Goal: Task Accomplishment & Management: Manage account settings

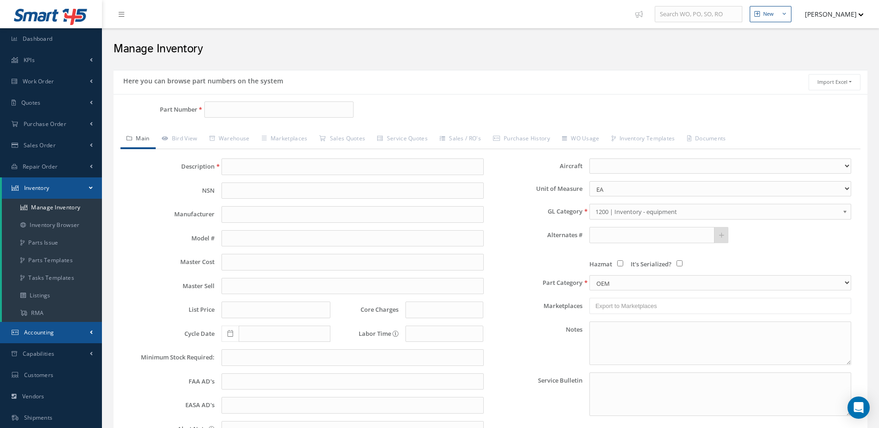
click at [69, 335] on link "Accounting" at bounding box center [51, 332] width 102 height 21
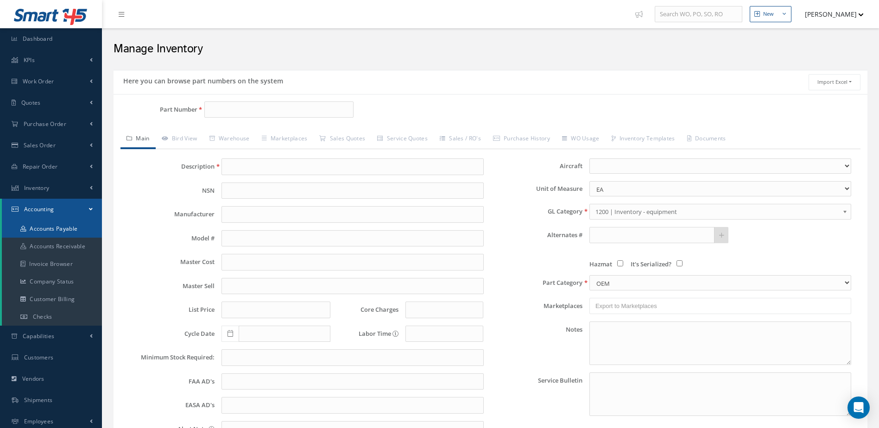
click at [57, 225] on link "Accounts Payable" at bounding box center [52, 229] width 100 height 18
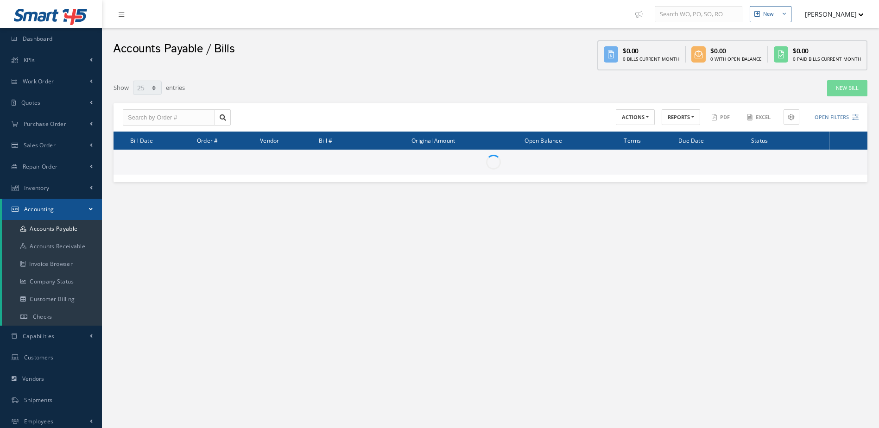
select select "25"
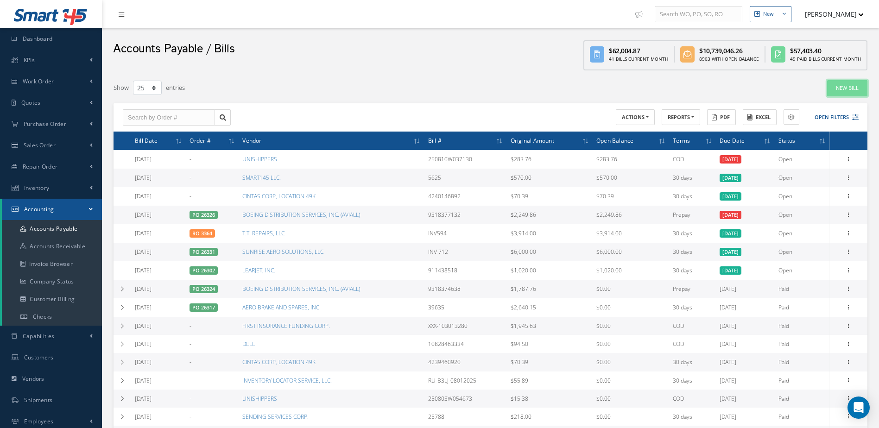
click at [857, 88] on link "New Bill" at bounding box center [847, 88] width 40 height 16
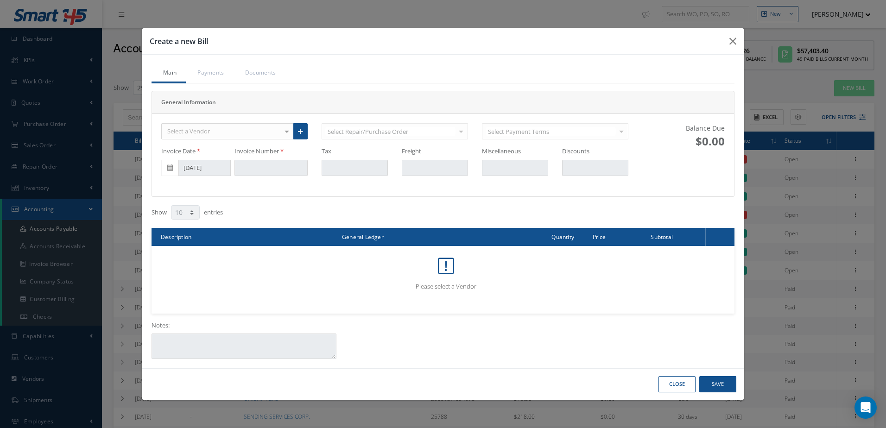
click at [215, 131] on div "Select a Vendor" at bounding box center [227, 131] width 132 height 17
type input "jessica"
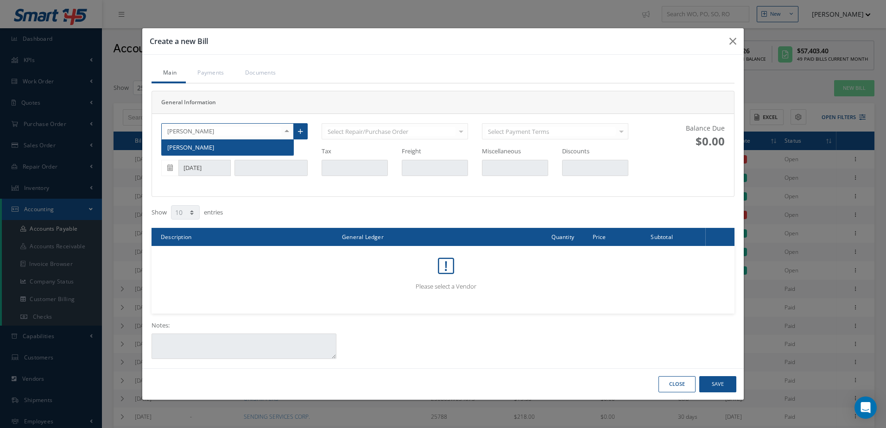
click at [248, 147] on span "[PERSON_NAME]" at bounding box center [228, 147] width 132 height 16
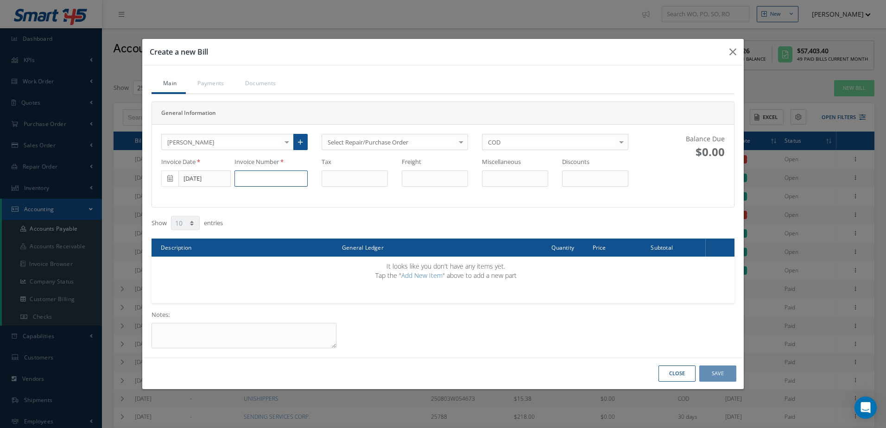
click at [255, 183] on input at bounding box center [270, 178] width 73 height 17
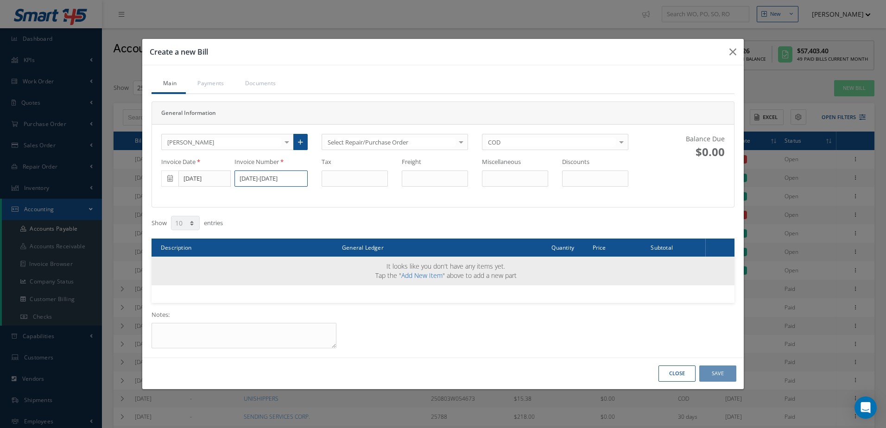
type input "8/2-8/8/25"
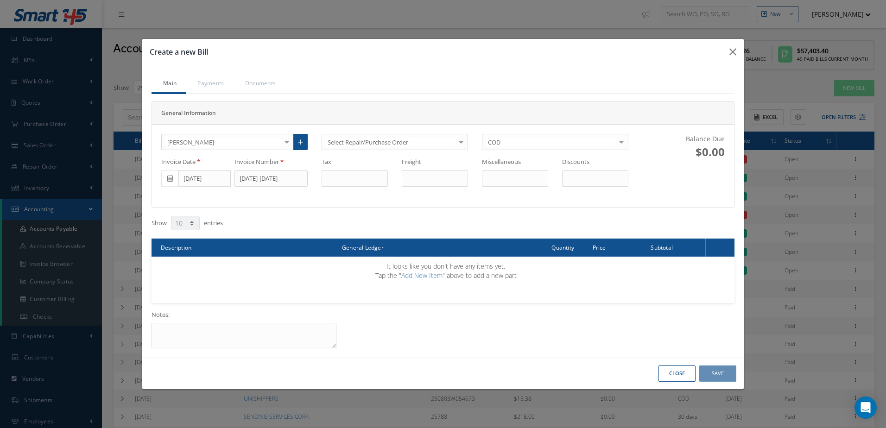
click at [416, 276] on link "Add New Item" at bounding box center [421, 275] width 41 height 9
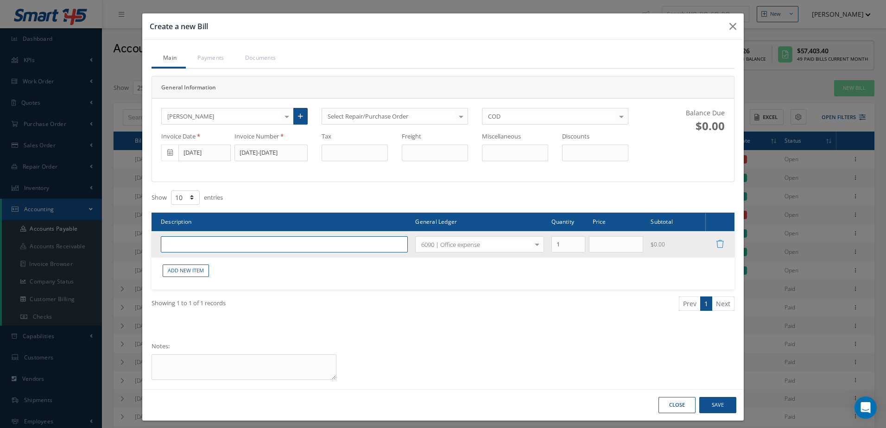
click at [315, 243] on input "text" at bounding box center [284, 244] width 247 height 17
type input "c"
type input "CONTRACT LABOR"
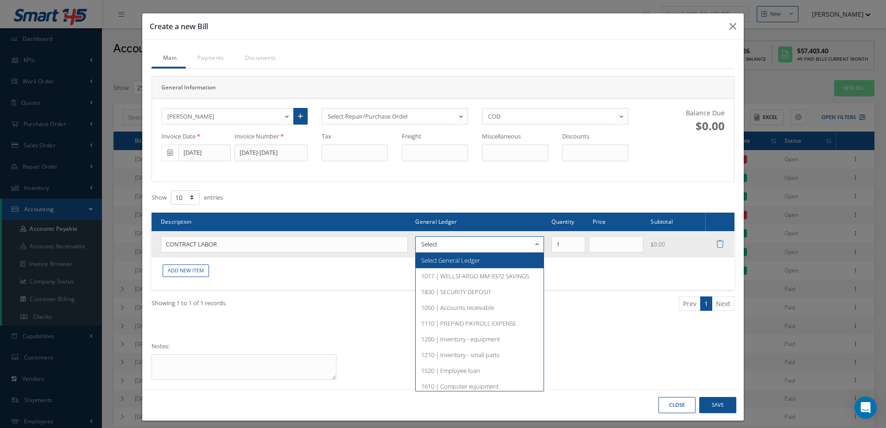
click at [533, 245] on div at bounding box center [536, 244] width 13 height 15
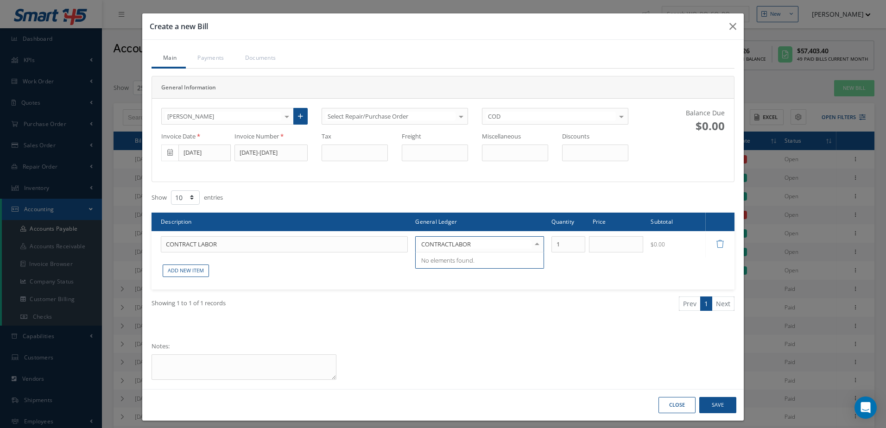
drag, startPoint x: 451, startPoint y: 246, endPoint x: 461, endPoint y: 287, distance: 42.6
click at [453, 246] on input "CONTRACTLABOR" at bounding box center [475, 244] width 113 height 9
drag, startPoint x: 449, startPoint y: 247, endPoint x: 450, endPoint y: 253, distance: 6.0
click at [449, 248] on input "CONTRACTLABOR" at bounding box center [475, 244] width 113 height 9
type input "CONTRACT LABOR"
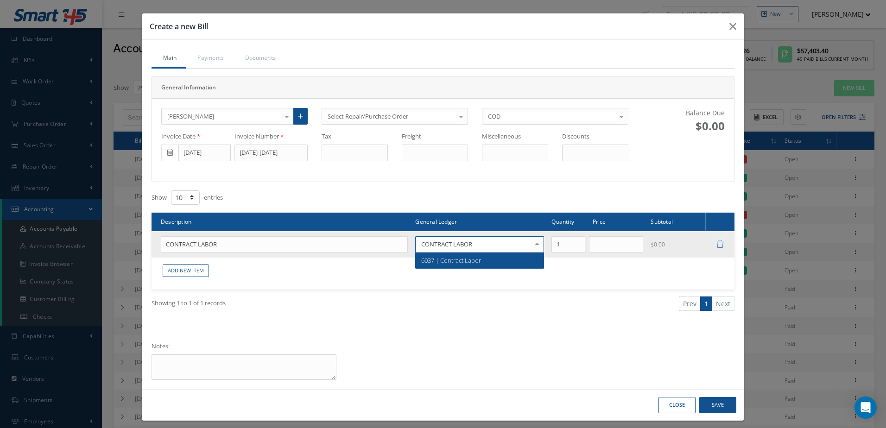
click at [509, 268] on div "6037 | Contract Labor No elements found. List is empty." at bounding box center [479, 260] width 129 height 16
click at [510, 264] on span "6037 | Contract Labor" at bounding box center [480, 260] width 128 height 16
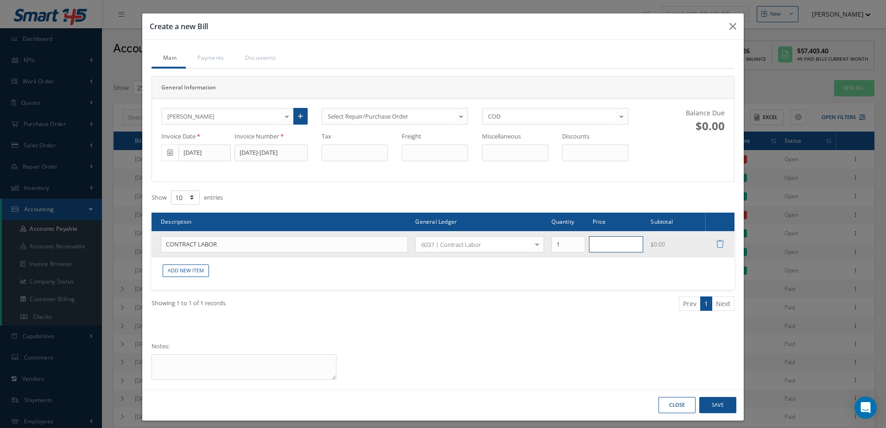
click at [610, 249] on input "text" at bounding box center [616, 244] width 55 height 17
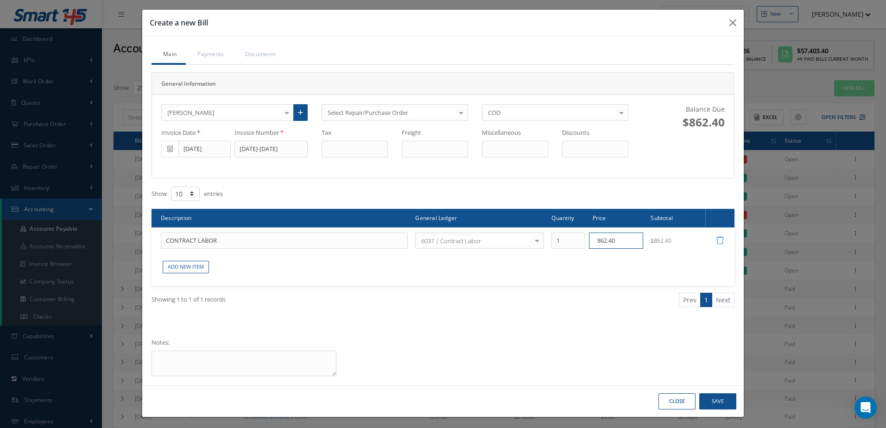
scroll to position [6, 0]
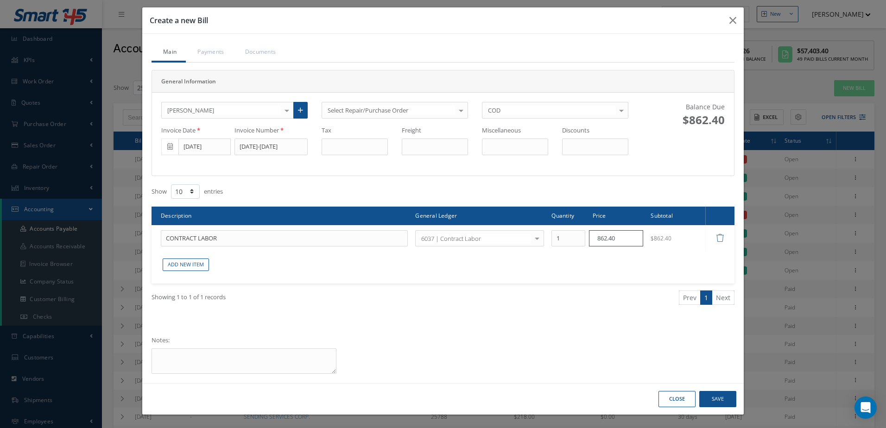
type input "862.40"
click at [716, 399] on button "Save" at bounding box center [717, 399] width 37 height 16
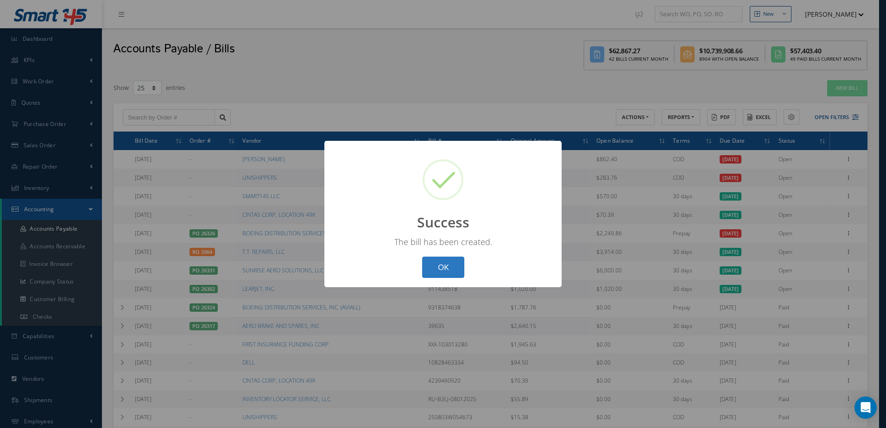
click at [448, 270] on button "OK" at bounding box center [443, 268] width 42 height 22
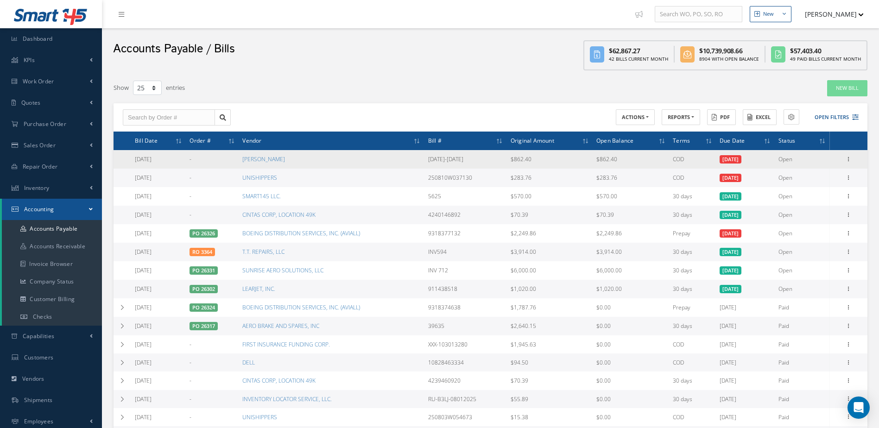
click at [857, 157] on td "Edit Manage Payments Make a Check Documents Delete" at bounding box center [849, 159] width 38 height 19
click at [851, 158] on icon at bounding box center [848, 158] width 9 height 7
click at [797, 187] on link "Make a Check" at bounding box center [806, 189] width 73 height 12
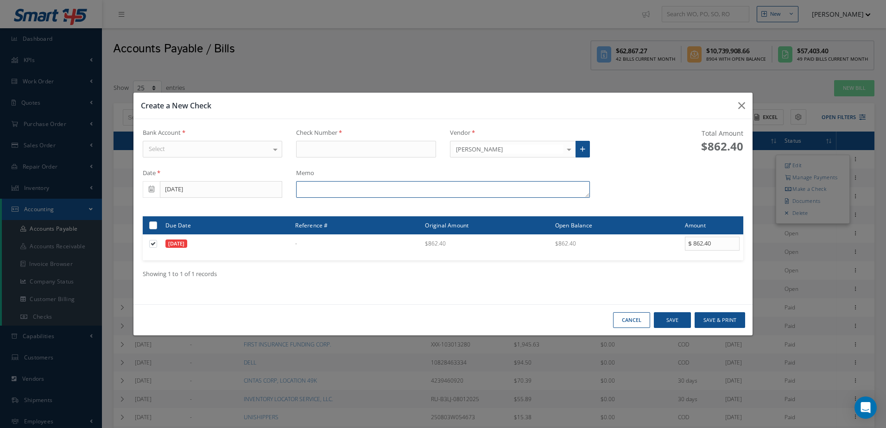
click at [322, 196] on textarea at bounding box center [442, 189] width 293 height 17
type textarea "8/2 - 8/8/2025"
click at [725, 316] on button "Save & Print" at bounding box center [719, 320] width 50 height 16
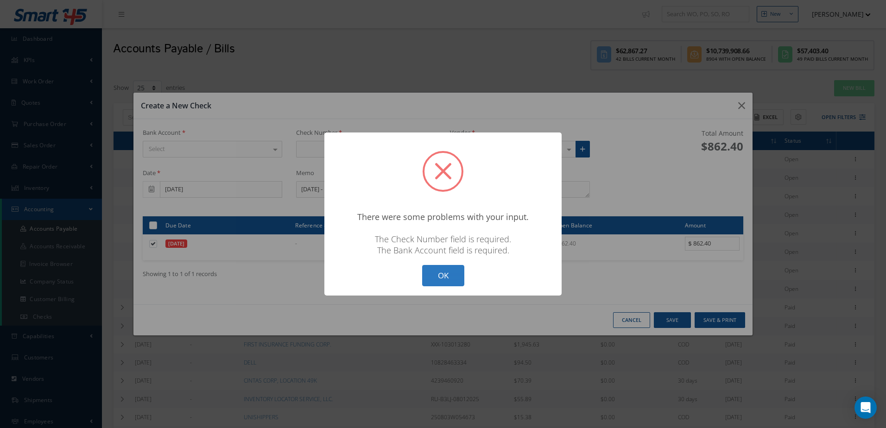
click at [456, 276] on button "OK" at bounding box center [443, 276] width 42 height 22
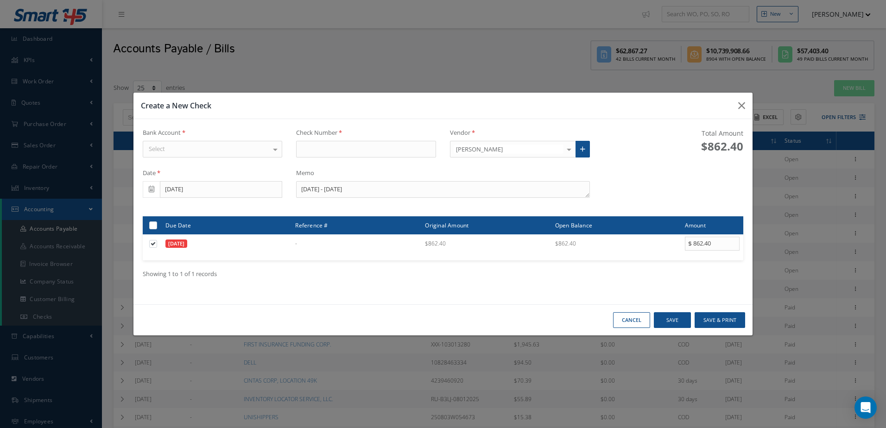
click at [252, 140] on div "Bank Account Select WELLS FARGO No elements found. List is empty." at bounding box center [213, 146] width 154 height 37
click at [252, 145] on div "Select" at bounding box center [213, 149] width 140 height 17
click at [252, 164] on span "WELLS FARGO" at bounding box center [212, 166] width 139 height 16
type input "17300"
click at [727, 317] on button "Save & Print" at bounding box center [719, 320] width 50 height 16
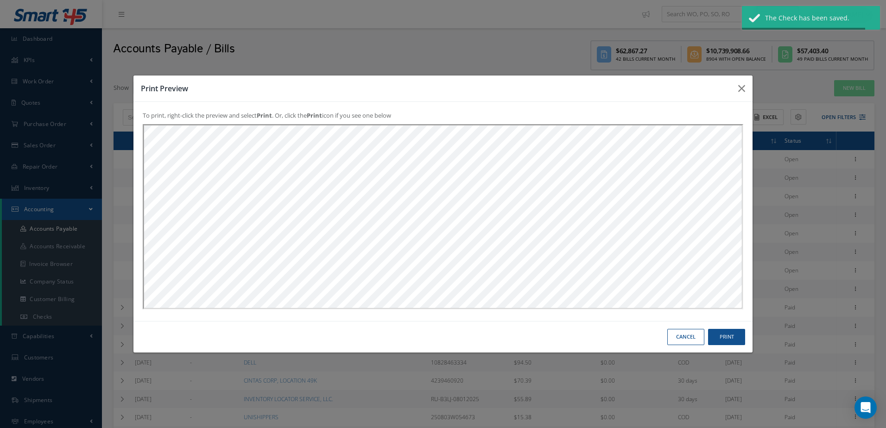
scroll to position [0, 0]
click at [0, 0] on button "Print" at bounding box center [0, 0] width 0 height 0
click at [0, 0] on button "Cancel" at bounding box center [0, 0] width 0 height 0
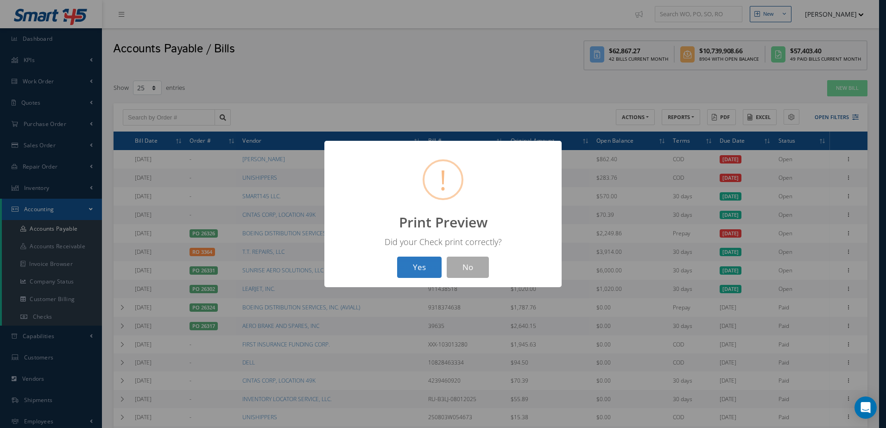
click at [423, 262] on button "Yes" at bounding box center [419, 268] width 44 height 22
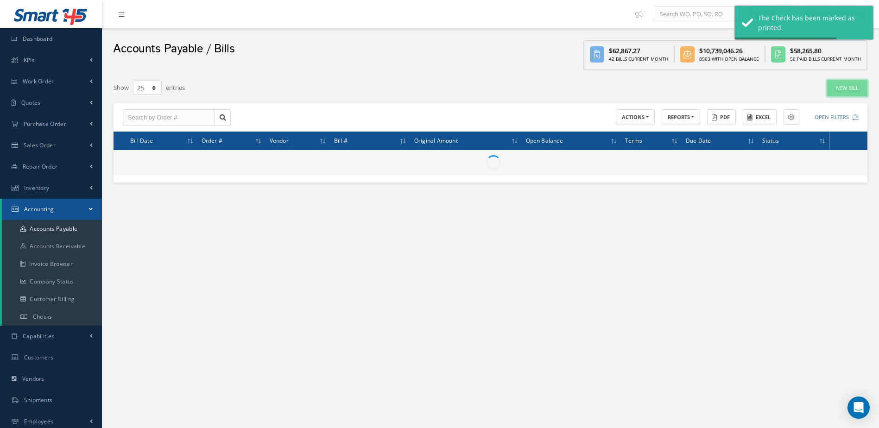
click at [852, 92] on link "New Bill" at bounding box center [847, 88] width 40 height 16
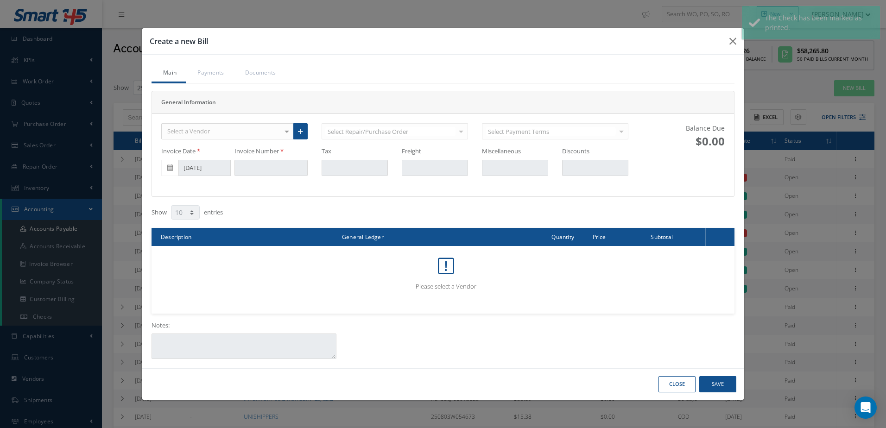
click at [217, 132] on div "Select a Vendor" at bounding box center [227, 131] width 132 height 17
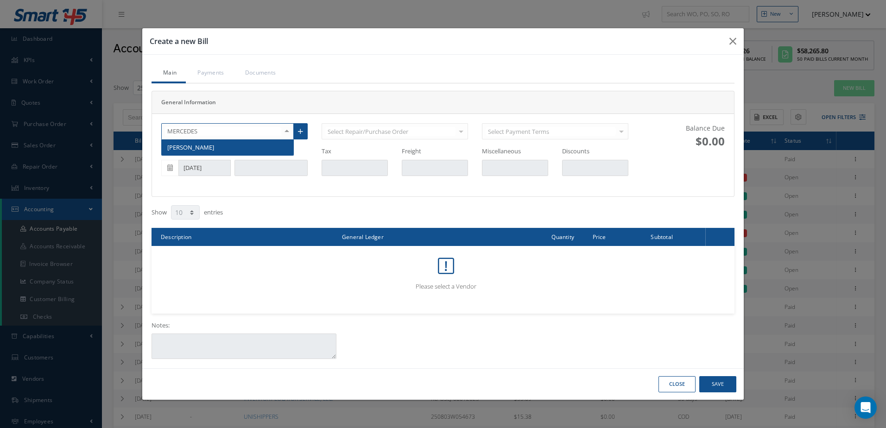
type input "MERCEDES"
click at [284, 144] on span "MERCEDES RAMOS" at bounding box center [228, 147] width 132 height 16
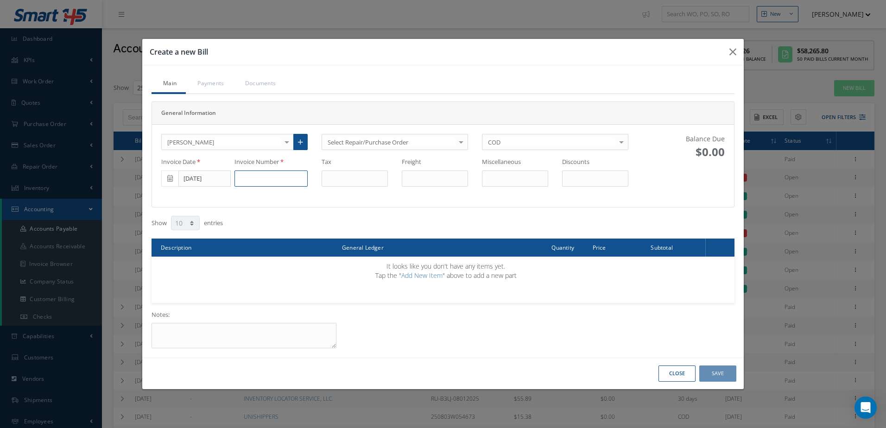
click at [276, 184] on input at bounding box center [270, 178] width 73 height 17
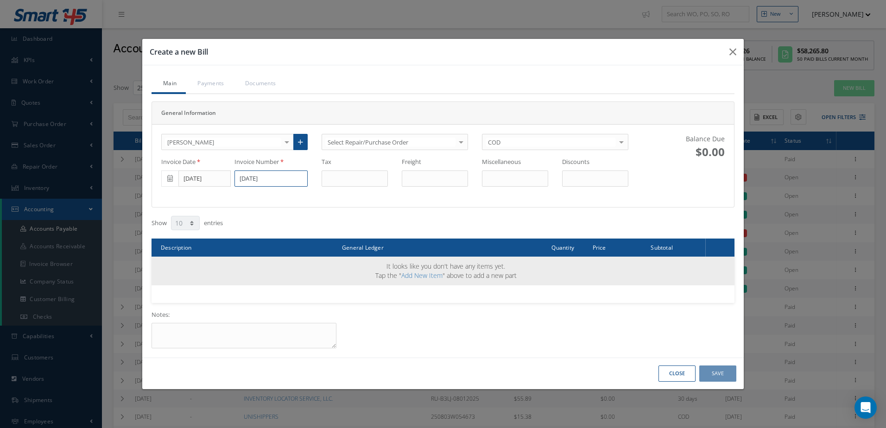
type input "8/15/2025"
click at [418, 271] on span "It looks like you don't have any items yet. Tap the " Add New Item " above to a…" at bounding box center [445, 271] width 141 height 18
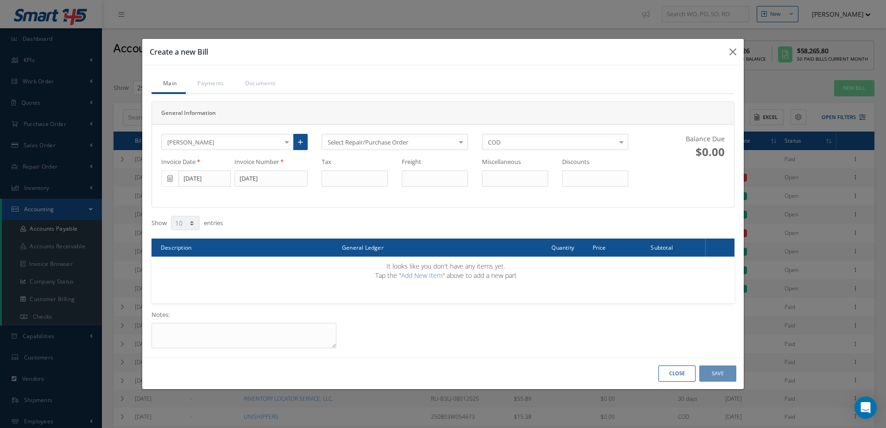
click at [418, 275] on link "Add New Item" at bounding box center [421, 275] width 41 height 9
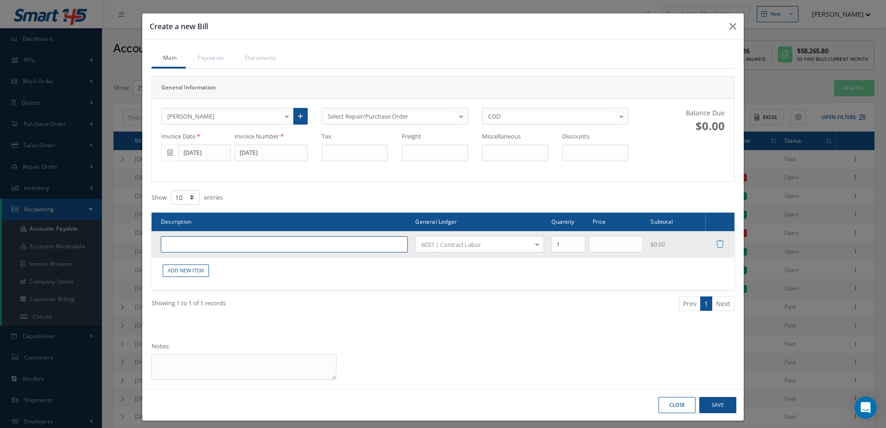
click at [352, 242] on input "text" at bounding box center [284, 244] width 247 height 17
type input "CONTRACT INVENTORY"
click at [615, 249] on input "text" at bounding box center [616, 244] width 55 height 17
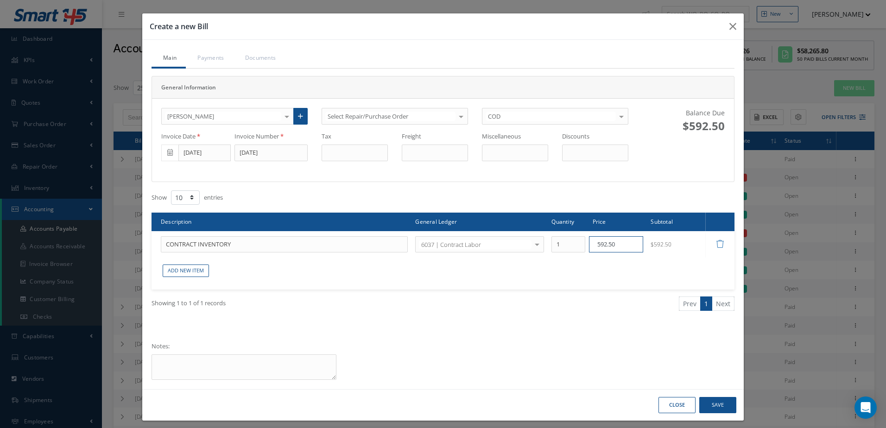
type input "592.50"
click at [715, 400] on button "Save" at bounding box center [717, 405] width 37 height 16
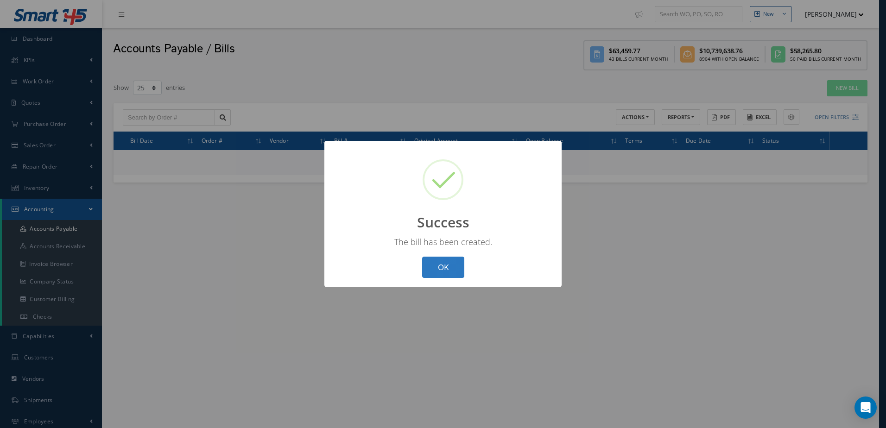
click at [449, 267] on button "OK" at bounding box center [443, 268] width 42 height 22
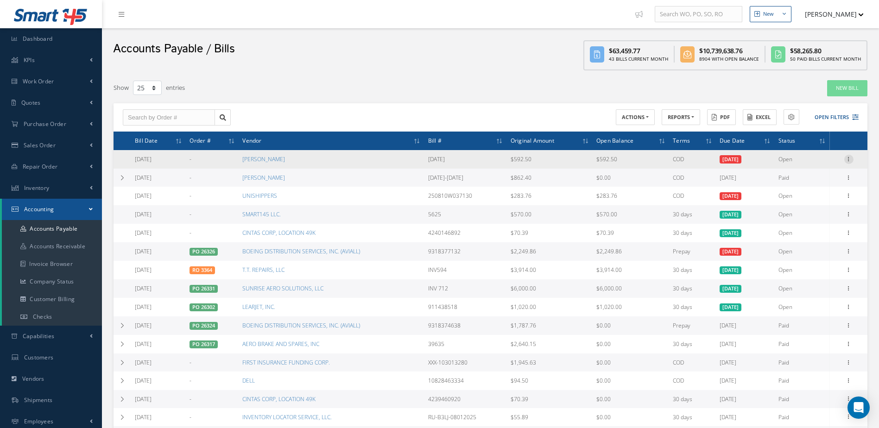
click at [848, 157] on icon at bounding box center [848, 158] width 9 height 7
click at [819, 189] on link "Make a Check" at bounding box center [806, 189] width 73 height 12
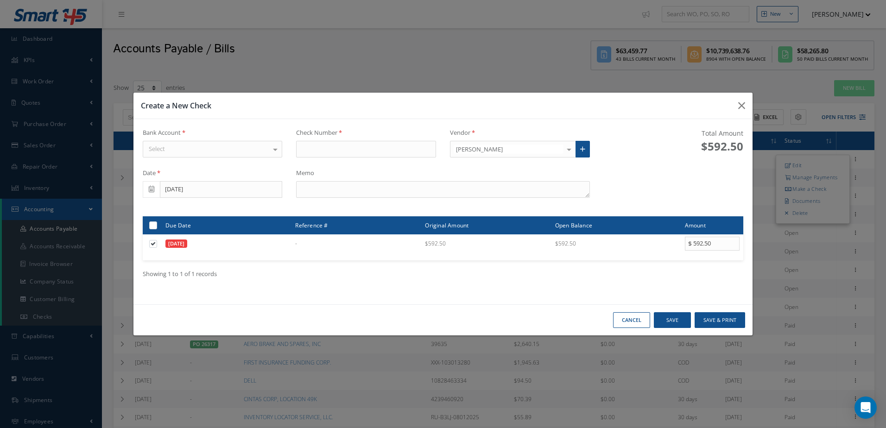
click at [271, 149] on div at bounding box center [275, 148] width 13 height 15
click at [268, 166] on span "WELLS FARGO" at bounding box center [212, 166] width 139 height 16
type input "17301"
click at [381, 186] on textarea at bounding box center [442, 189] width 293 height 17
type textarea "8/15/25"
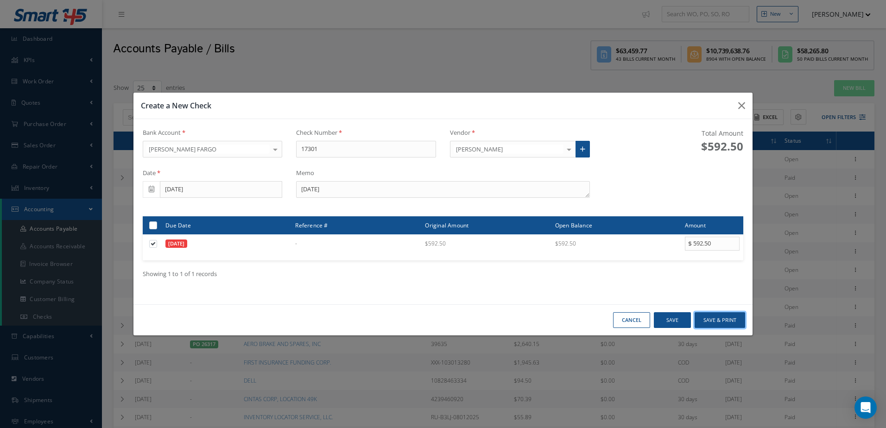
click at [727, 320] on button "Save & Print" at bounding box center [719, 320] width 50 height 16
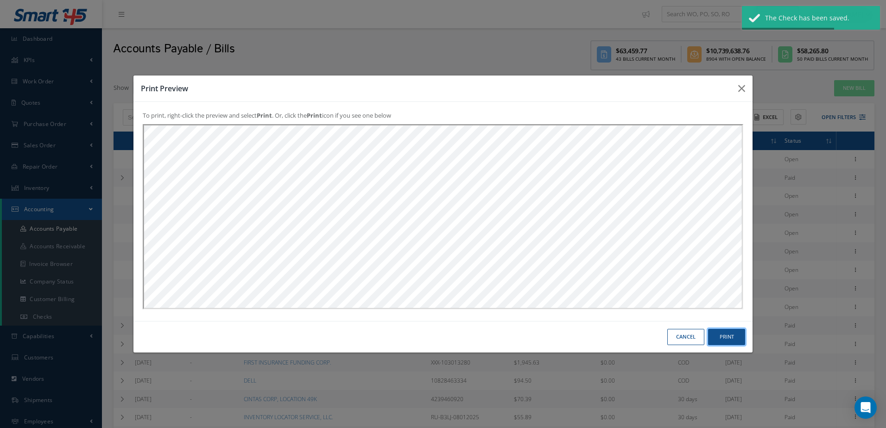
click at [0, 0] on button "Print" at bounding box center [0, 0] width 0 height 0
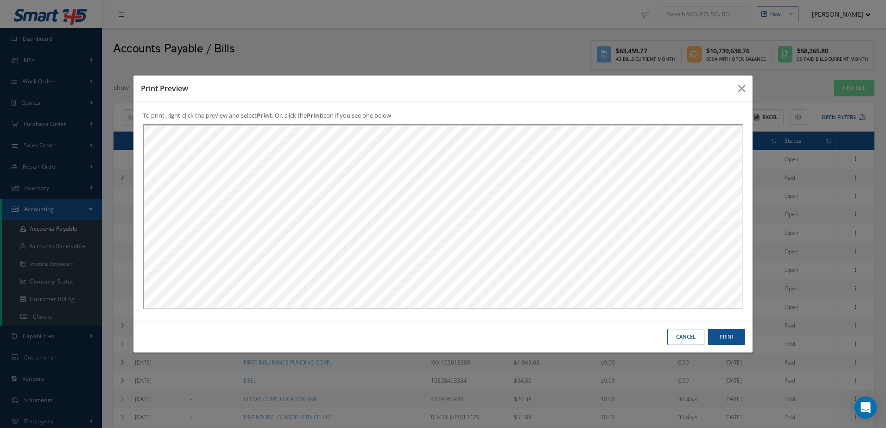
click at [0, 0] on button "Cancel" at bounding box center [0, 0] width 0 height 0
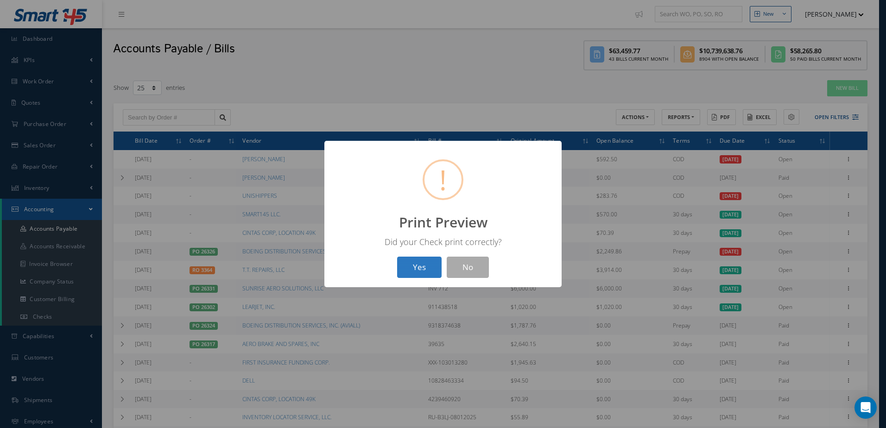
click at [409, 273] on button "Yes" at bounding box center [419, 268] width 44 height 22
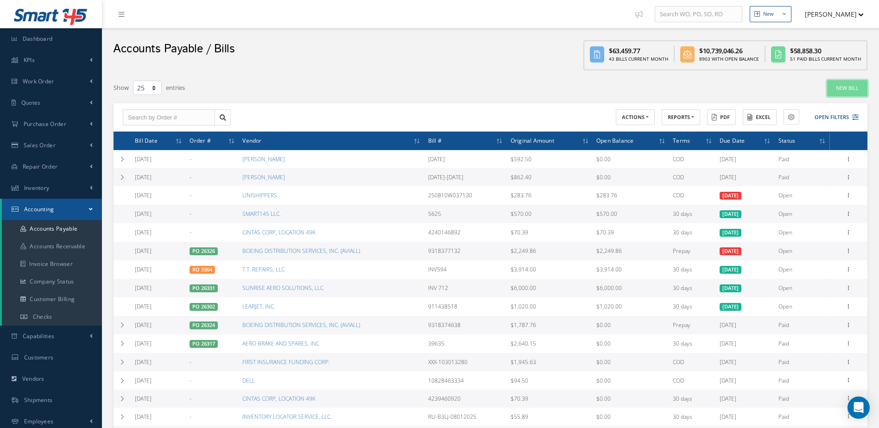
click at [847, 89] on link "New Bill" at bounding box center [847, 88] width 40 height 16
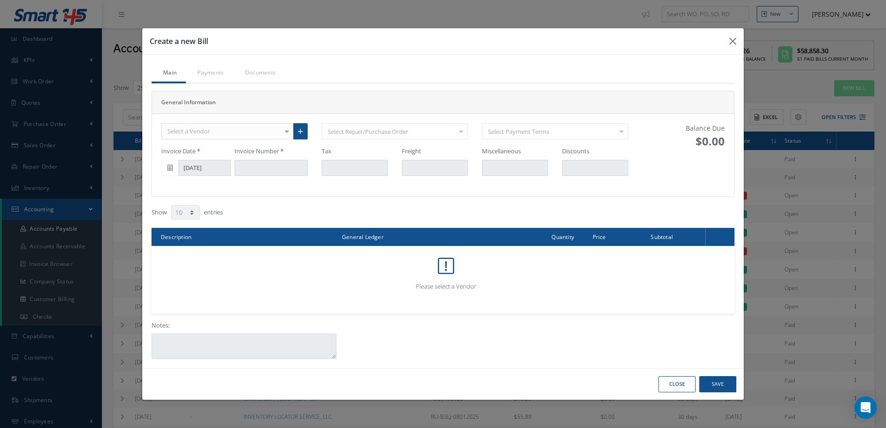
click at [215, 135] on div "Select a Vendor" at bounding box center [227, 131] width 132 height 17
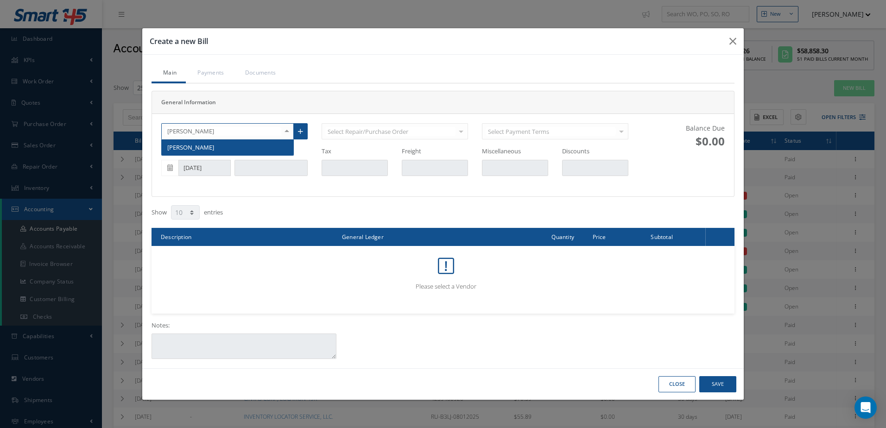
type input "MERCEDES RAMOS"
click at [225, 145] on span "MERCEDES RAMOS" at bounding box center [228, 147] width 132 height 16
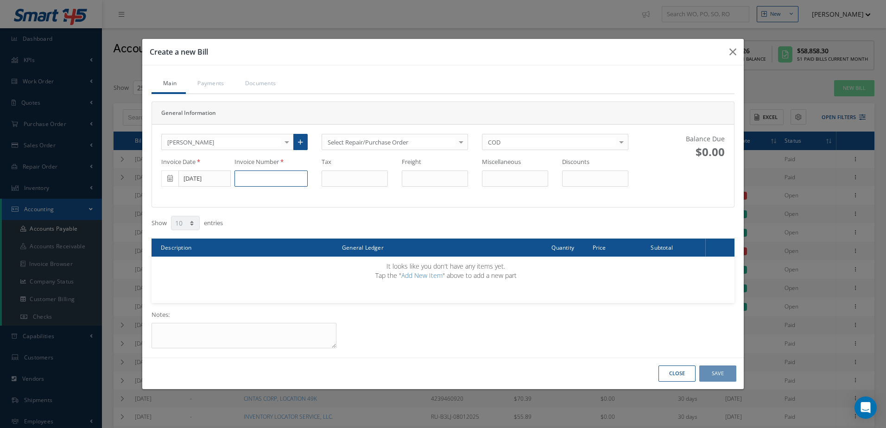
click at [290, 176] on input at bounding box center [270, 178] width 73 height 17
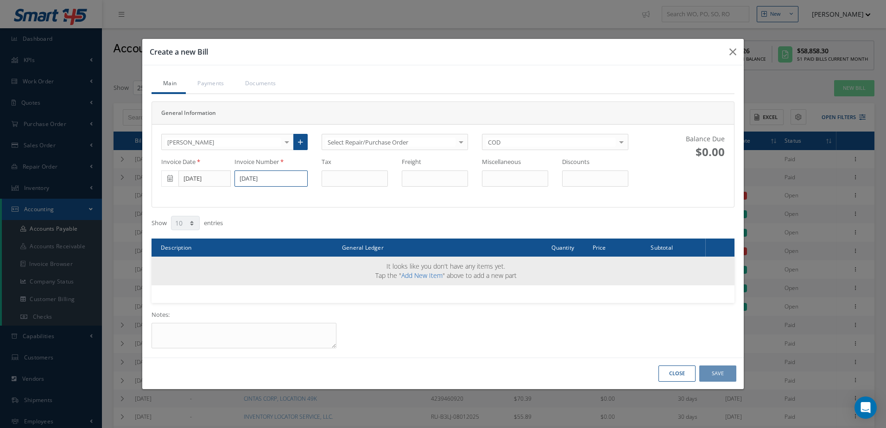
type input "8/15/2025"
click at [430, 277] on link "Add New Item" at bounding box center [421, 275] width 41 height 9
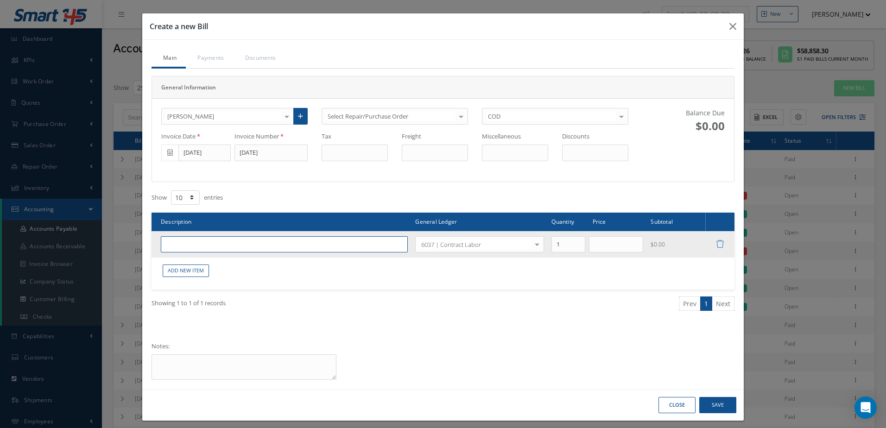
click at [209, 244] on input "text" at bounding box center [284, 244] width 247 height 17
type input "CONTRACT LABOR"
click at [621, 241] on input "text" at bounding box center [616, 244] width 55 height 17
type input "600.00"
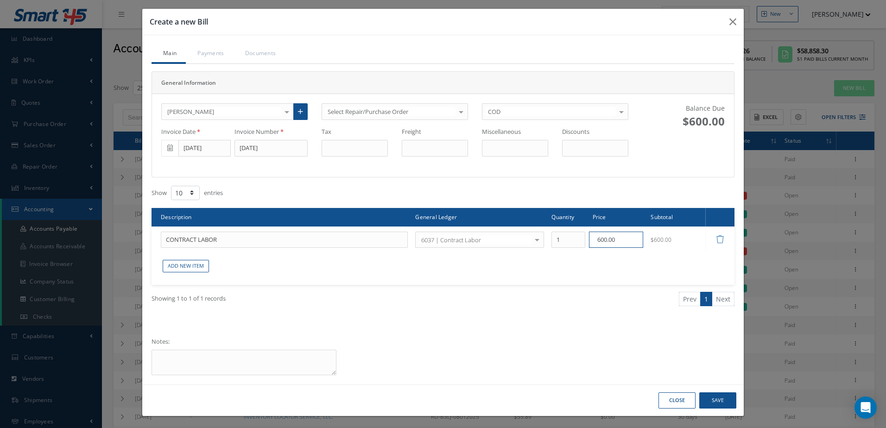
scroll to position [6, 0]
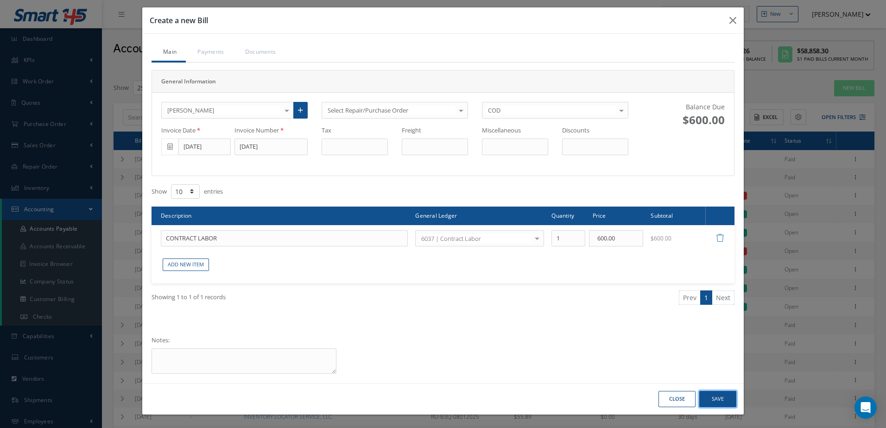
click at [715, 398] on button "Save" at bounding box center [717, 399] width 37 height 16
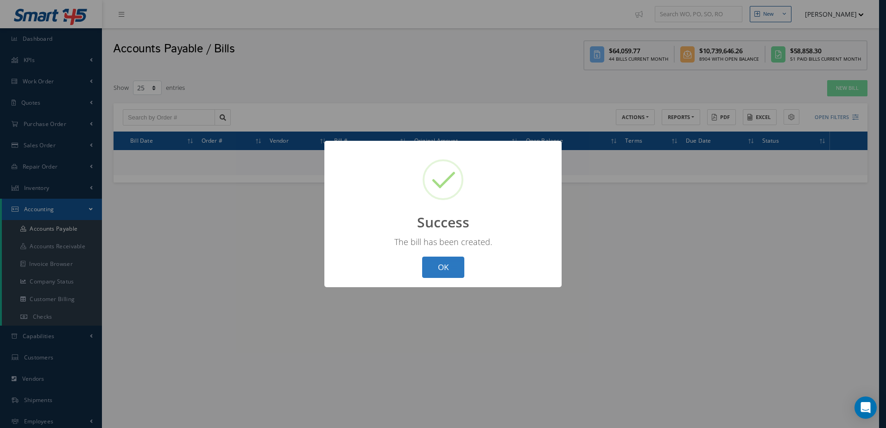
click at [441, 264] on button "OK" at bounding box center [443, 268] width 42 height 22
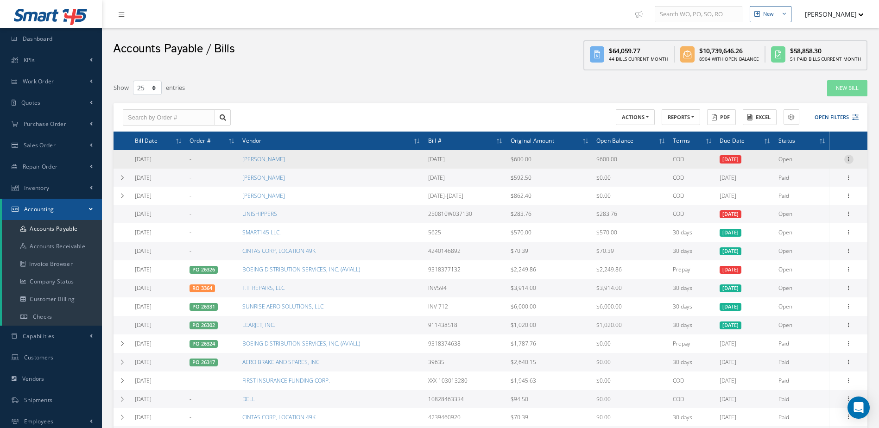
click at [849, 155] on icon at bounding box center [848, 158] width 9 height 7
click at [810, 187] on link "Make a Check" at bounding box center [806, 189] width 73 height 12
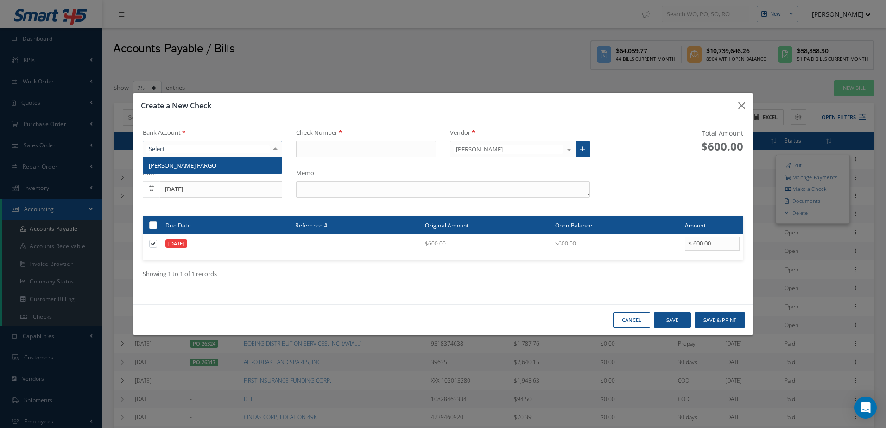
click at [242, 145] on div at bounding box center [213, 149] width 140 height 17
click at [241, 162] on span "WELLS FARGO" at bounding box center [212, 166] width 139 height 16
type input "17302"
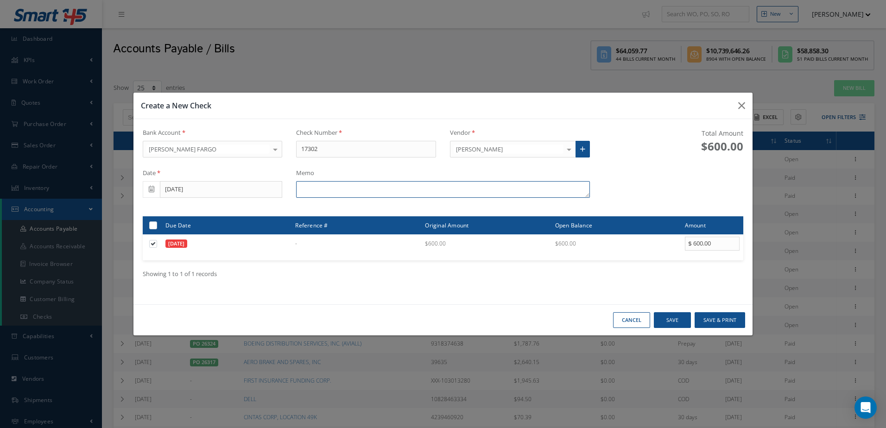
click at [315, 193] on textarea at bounding box center [442, 189] width 293 height 17
type textarea "8/15/2025"
click at [715, 322] on button "Save & Print" at bounding box center [719, 320] width 50 height 16
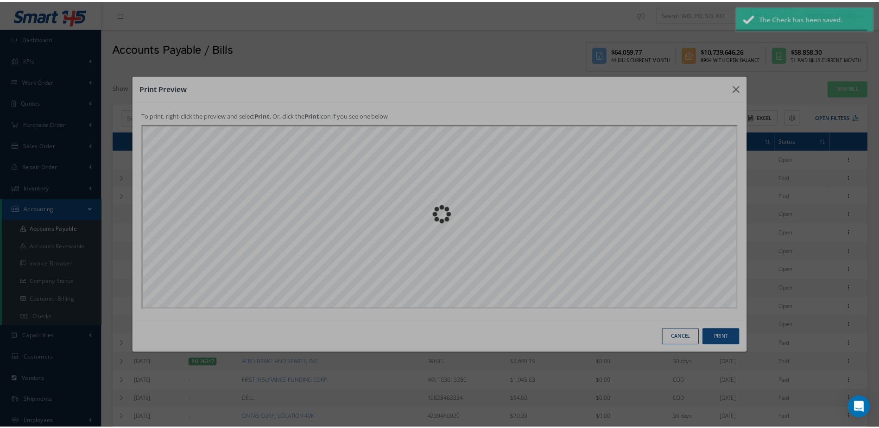
scroll to position [0, 0]
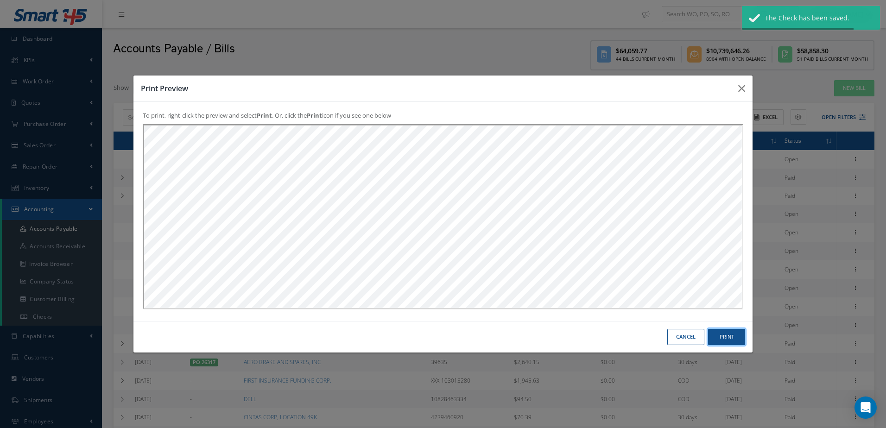
click at [0, 0] on button "Print" at bounding box center [0, 0] width 0 height 0
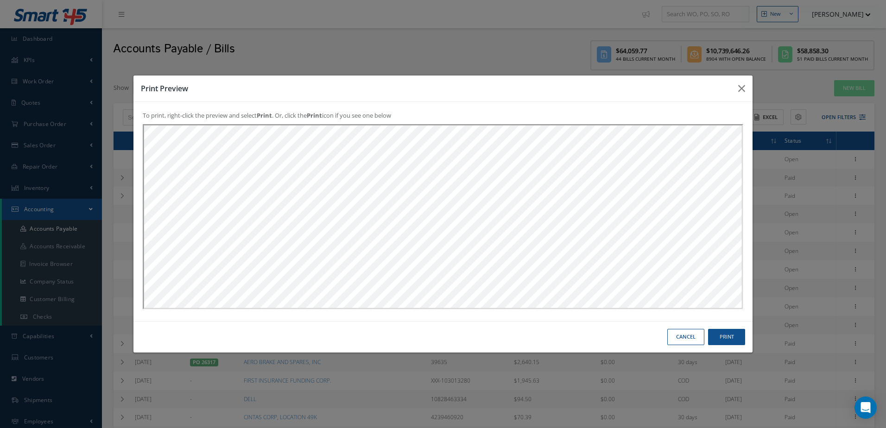
click at [0, 0] on button "Cancel" at bounding box center [0, 0] width 0 height 0
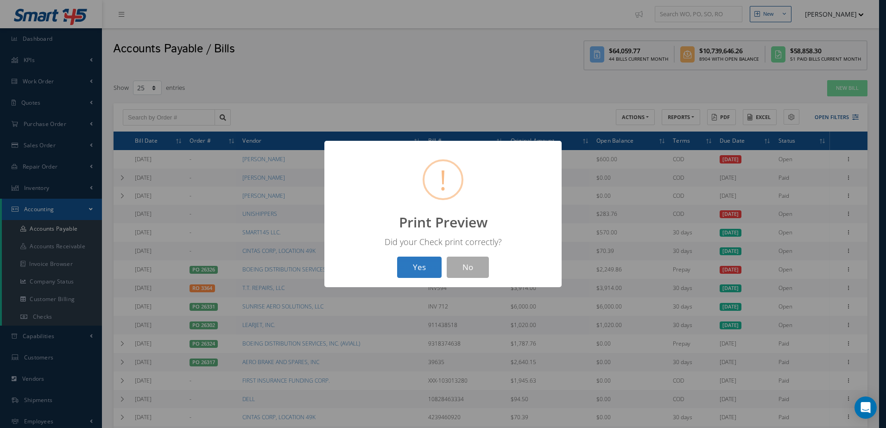
click at [428, 262] on button "Yes" at bounding box center [419, 268] width 44 height 22
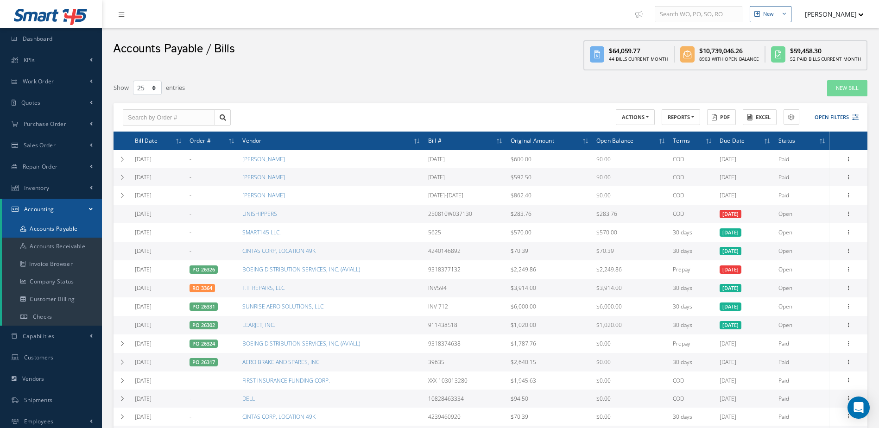
click at [66, 226] on link "Accounts Payable" at bounding box center [52, 229] width 100 height 18
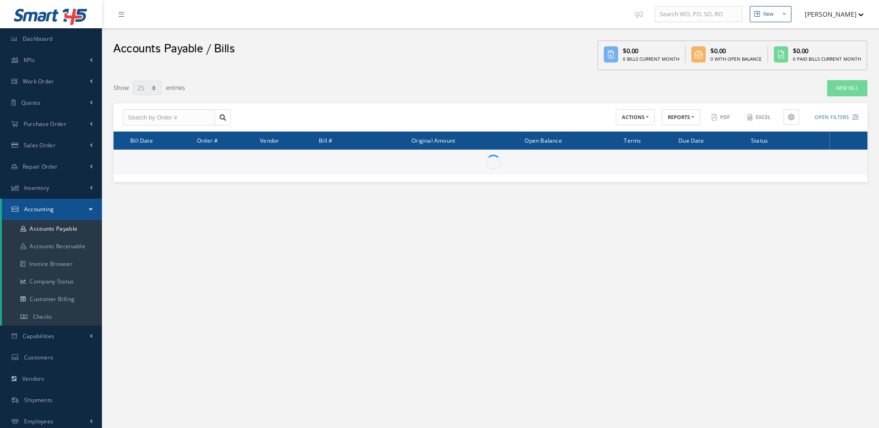
select select "25"
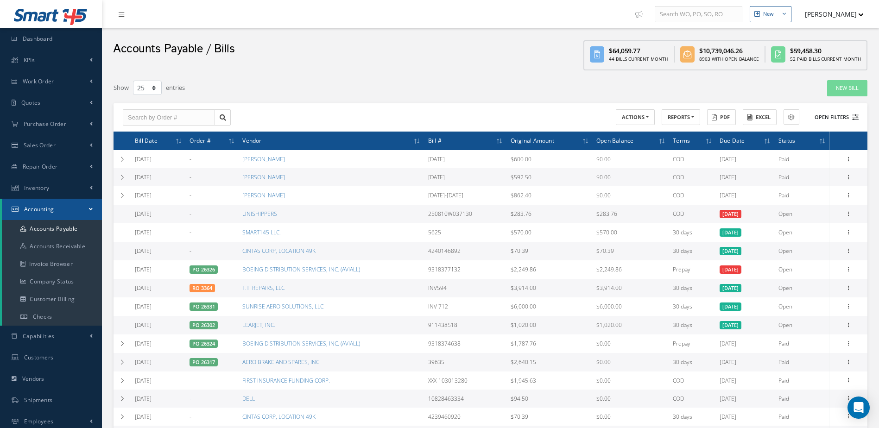
click at [856, 118] on icon at bounding box center [855, 117] width 6 height 6
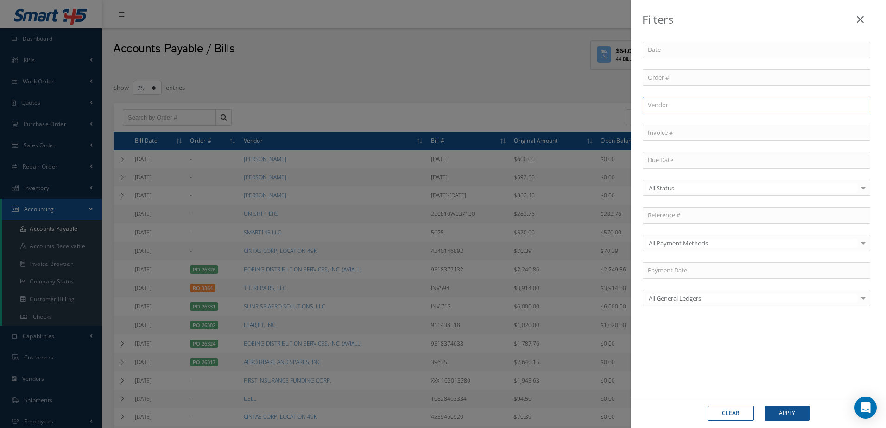
click at [696, 103] on input "text" at bounding box center [756, 105] width 227 height 17
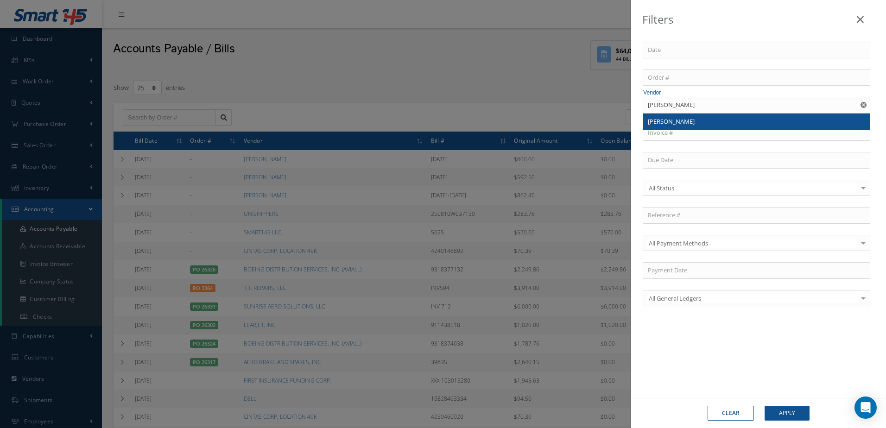
click at [701, 120] on div "[PERSON_NAME]" at bounding box center [756, 121] width 217 height 9
type input "[PERSON_NAME]"
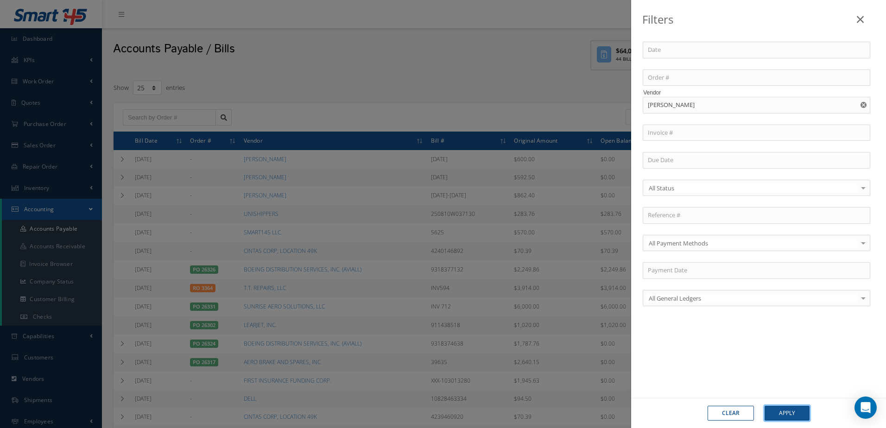
click at [789, 414] on button "Apply" at bounding box center [786, 413] width 45 height 15
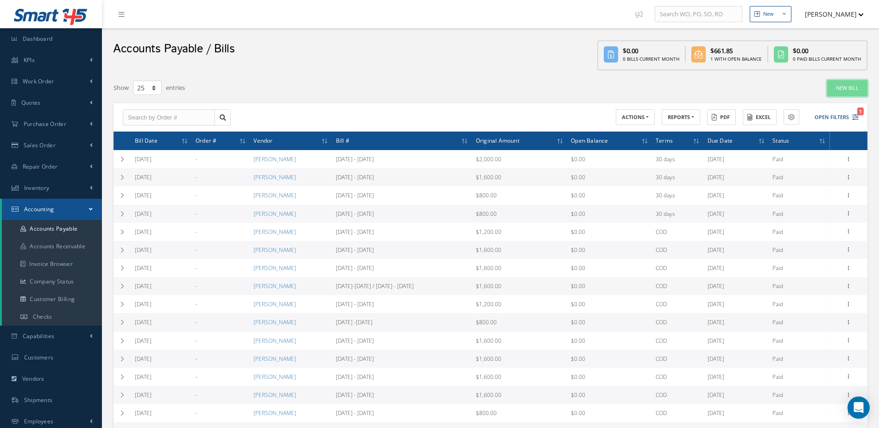
click at [839, 88] on link "New Bill" at bounding box center [847, 88] width 40 height 16
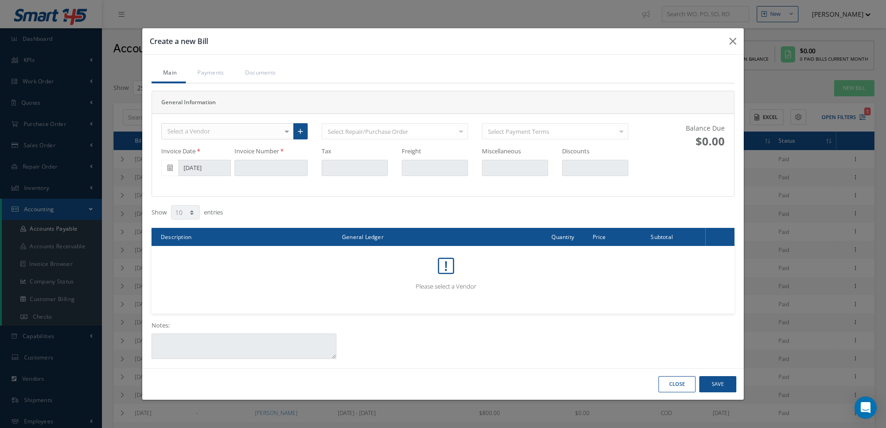
click at [221, 130] on div "Select a Vendor" at bounding box center [227, 131] width 132 height 17
type input "CAMILO"
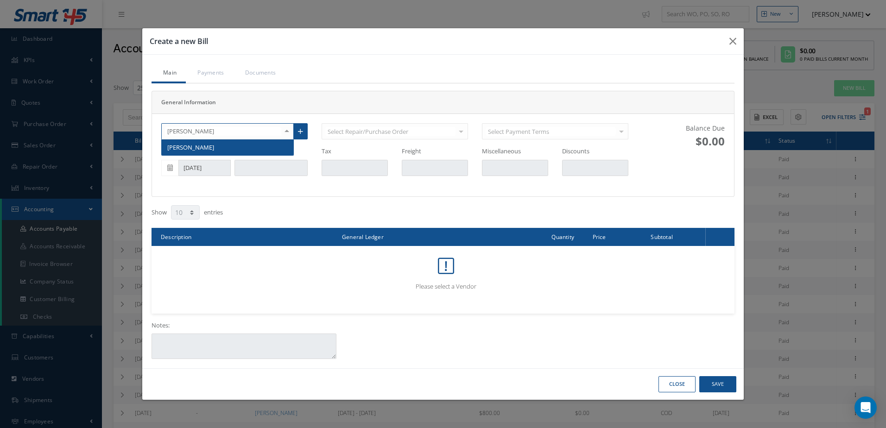
click at [222, 141] on span "[PERSON_NAME]" at bounding box center [228, 147] width 132 height 16
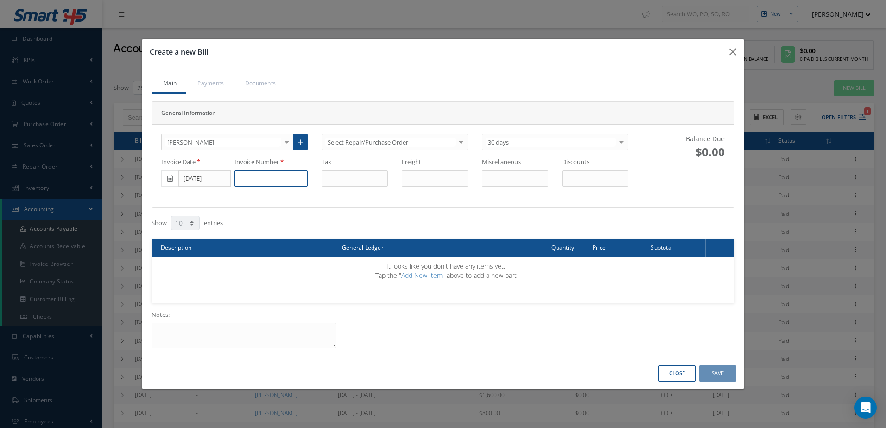
click at [258, 175] on input at bounding box center [270, 178] width 73 height 17
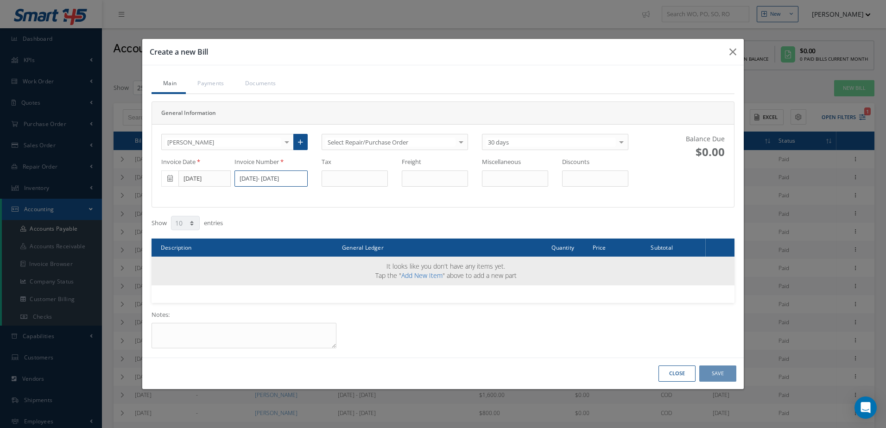
type input "7/3- 8/1/25"
click at [416, 277] on link "Add New Item" at bounding box center [421, 275] width 41 height 9
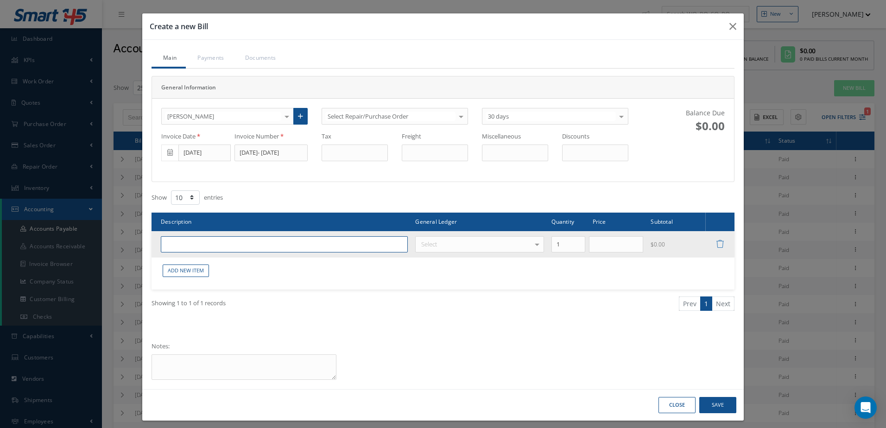
click at [304, 245] on input "text" at bounding box center [284, 244] width 247 height 17
type input "BONUS WORK"
click at [442, 245] on div "Select" at bounding box center [479, 244] width 129 height 16
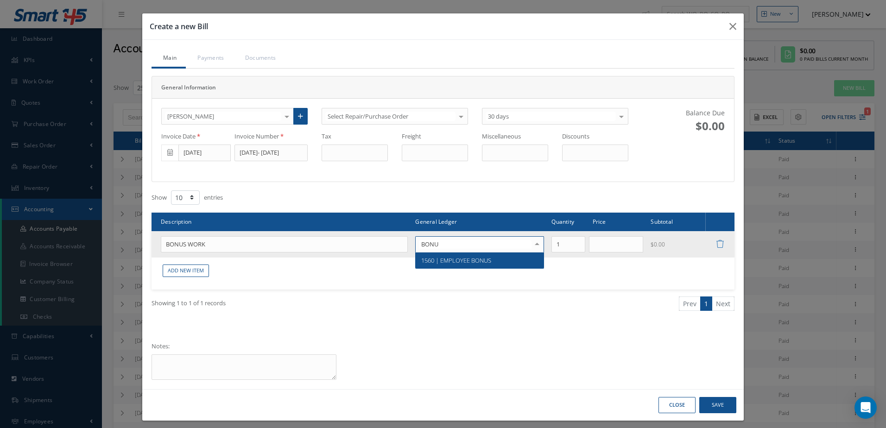
type input "BONUS"
click at [486, 261] on span "1560 | EMPLOYEE BONUS" at bounding box center [456, 260] width 70 height 8
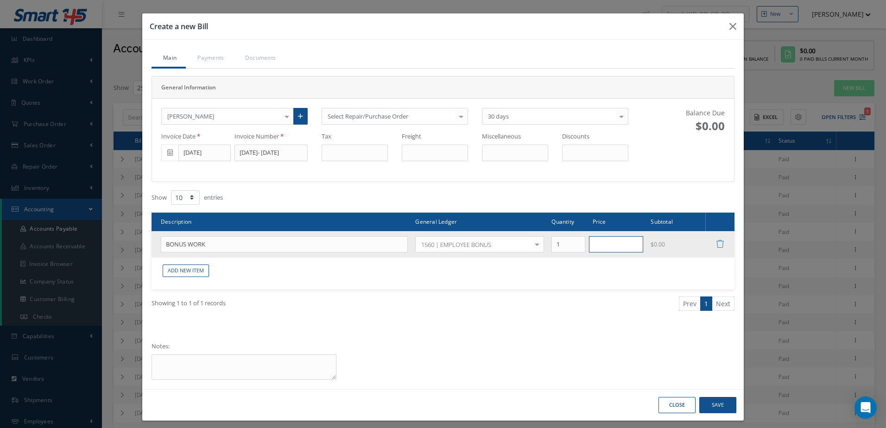
click at [612, 248] on input "text" at bounding box center [616, 244] width 55 height 17
type input "1900.00"
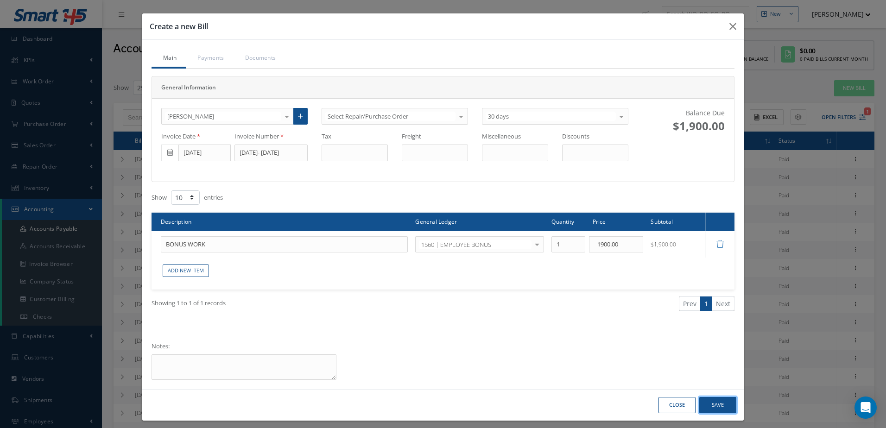
click at [720, 405] on button "Save" at bounding box center [717, 405] width 37 height 16
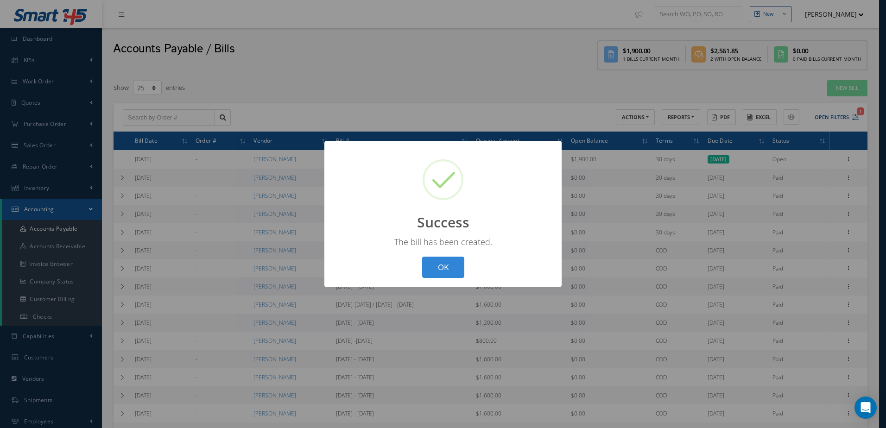
click at [462, 280] on div "? ! i Success × The bill has been created. OK Cancel" at bounding box center [442, 214] width 237 height 147
click at [446, 268] on button "OK" at bounding box center [443, 268] width 42 height 22
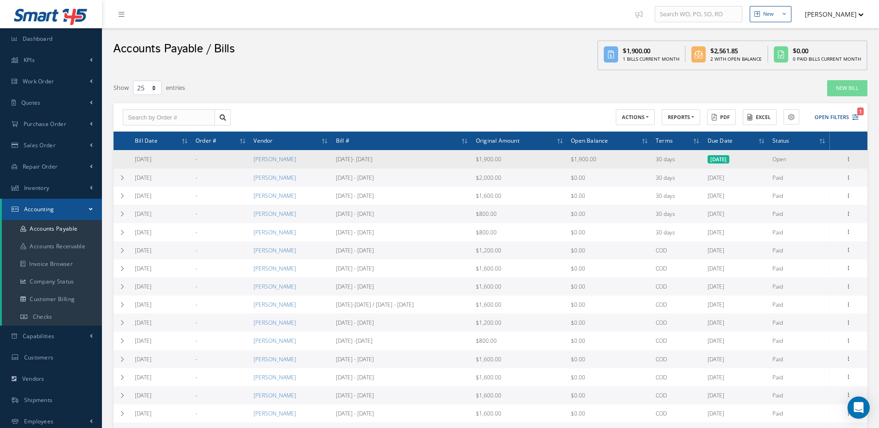
click at [853, 154] on div "Edit Manage Payments Make a Check Documents Delete" at bounding box center [848, 159] width 11 height 11
click at [852, 159] on icon at bounding box center [848, 158] width 9 height 7
click at [818, 189] on link "Make a Check" at bounding box center [806, 189] width 73 height 12
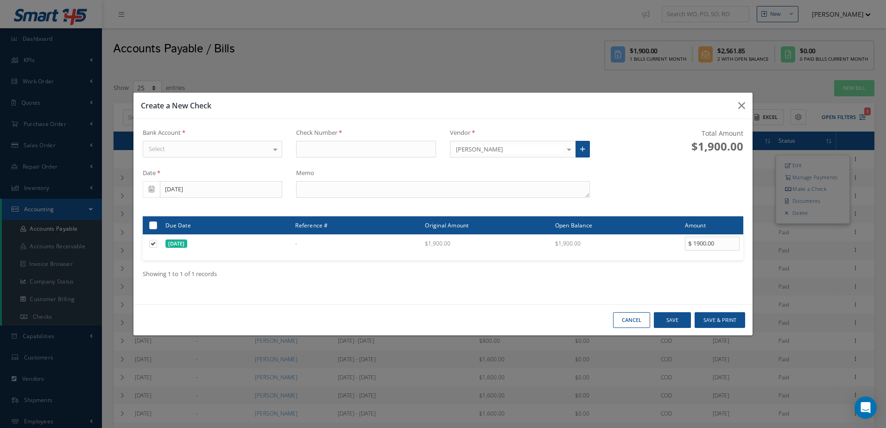
click at [215, 145] on div "Select" at bounding box center [213, 149] width 140 height 17
click at [236, 163] on span "WELLS FARGO" at bounding box center [212, 166] width 139 height 16
type input "17303"
click at [420, 184] on textarea at bounding box center [442, 189] width 293 height 17
type textarea "7/3 - 8/1/2025"
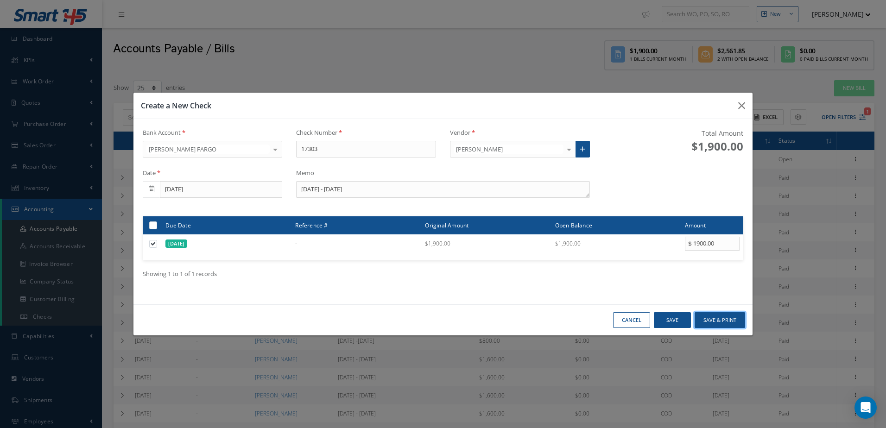
click at [719, 316] on button "Save & Print" at bounding box center [719, 320] width 50 height 16
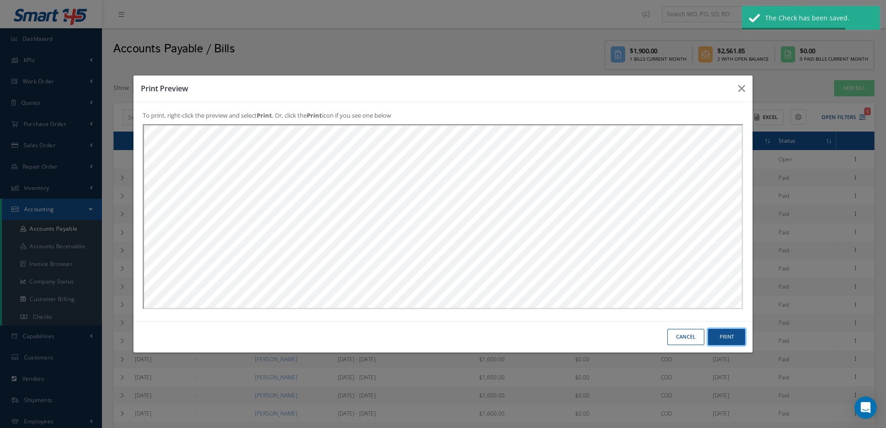
click at [0, 0] on button "Print" at bounding box center [0, 0] width 0 height 0
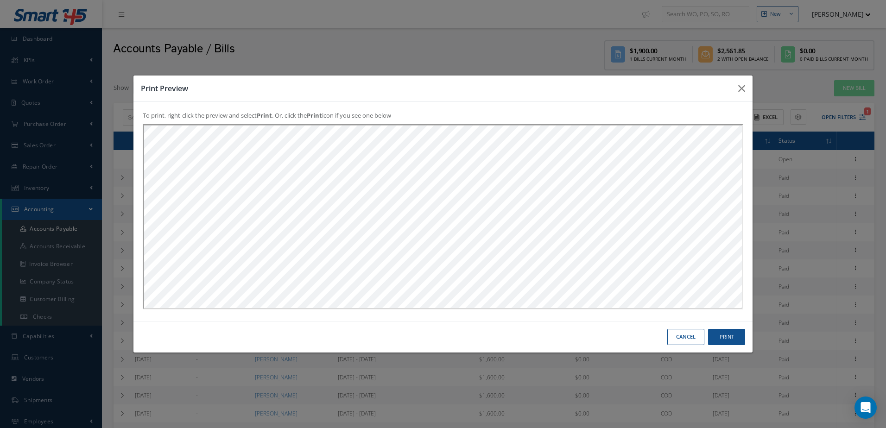
click at [0, 0] on button "Cancel" at bounding box center [0, 0] width 0 height 0
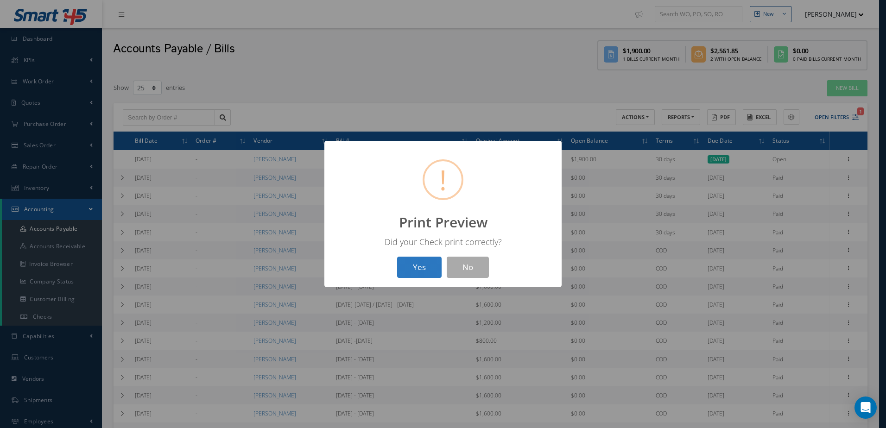
click at [423, 262] on button "Yes" at bounding box center [419, 268] width 44 height 22
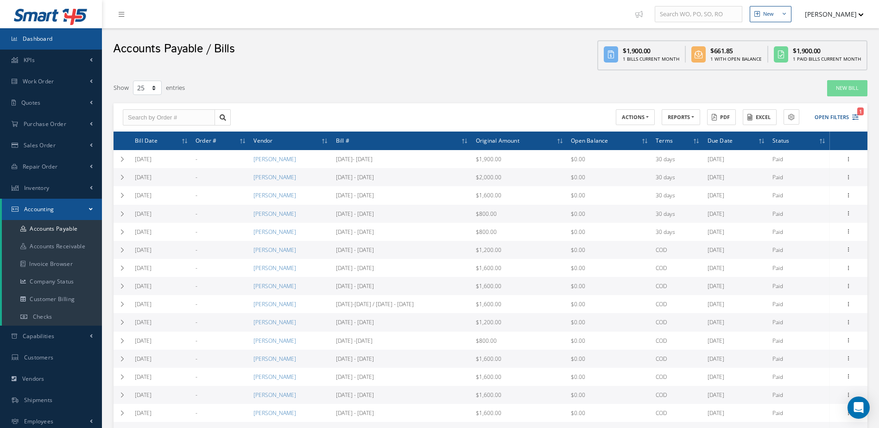
click at [63, 38] on link "Dashboard" at bounding box center [51, 38] width 102 height 21
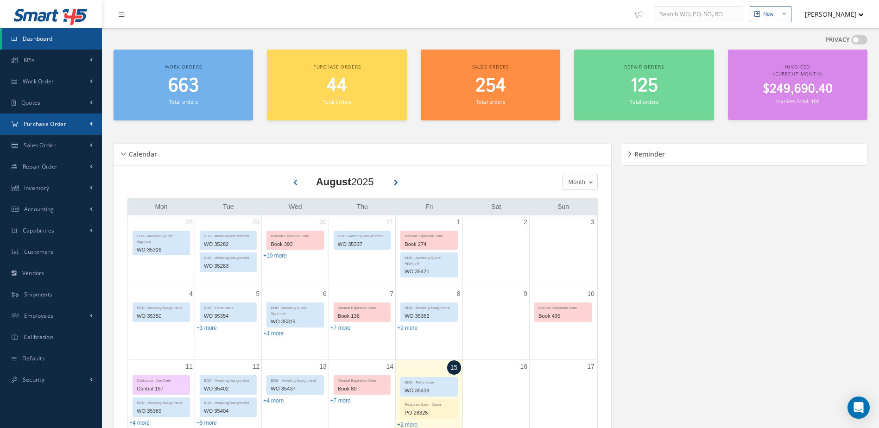
click at [62, 119] on link "Purchase Order" at bounding box center [51, 124] width 102 height 21
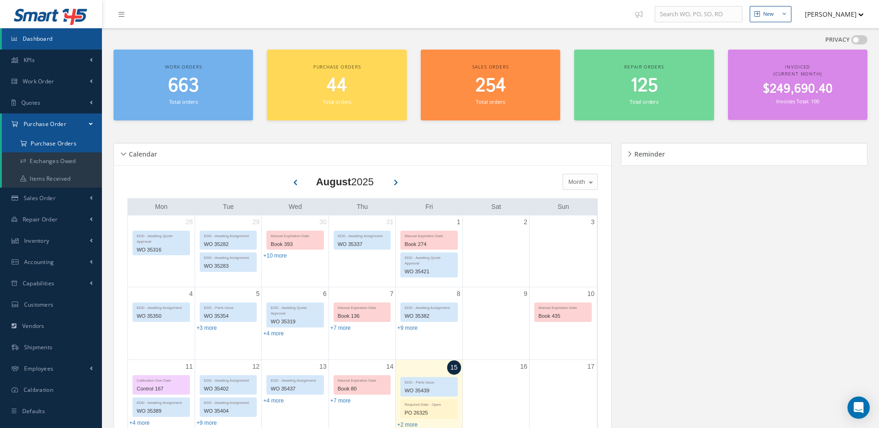
click at [65, 141] on a=1&status_id=2&status_id=3&status_id=5&collapsedFilters"] "Purchase Orders" at bounding box center [52, 144] width 100 height 18
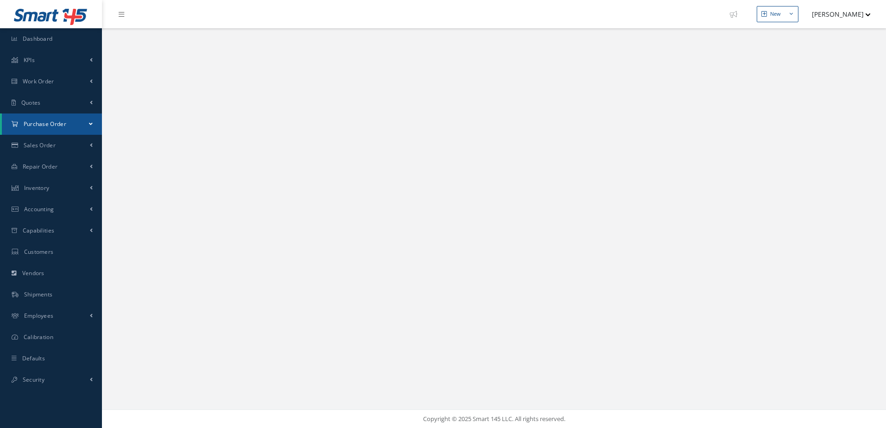
select select "25"
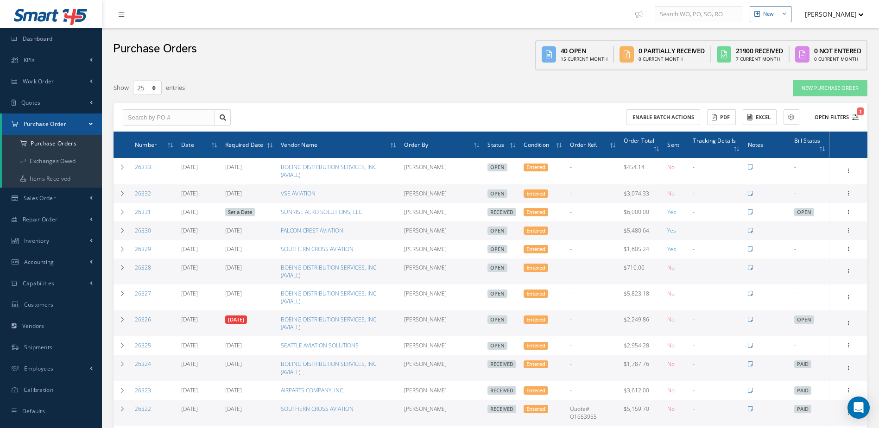
click at [853, 117] on icon "1" at bounding box center [855, 117] width 6 height 6
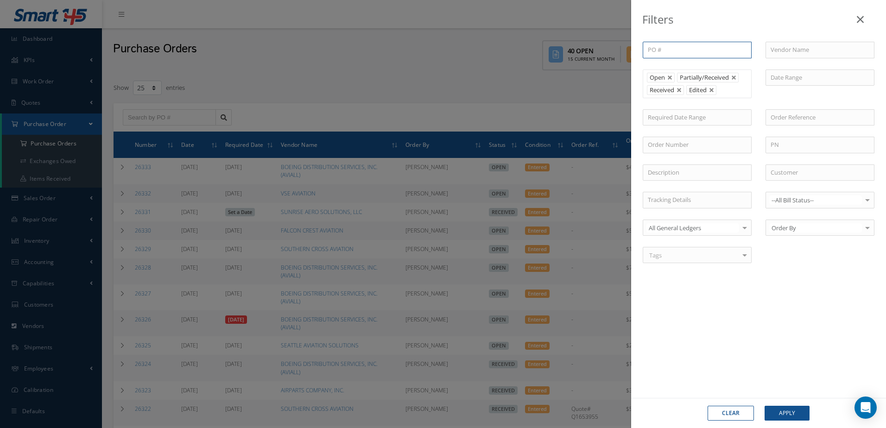
click at [732, 51] on input "text" at bounding box center [697, 50] width 109 height 17
type input "2"
type input "26"
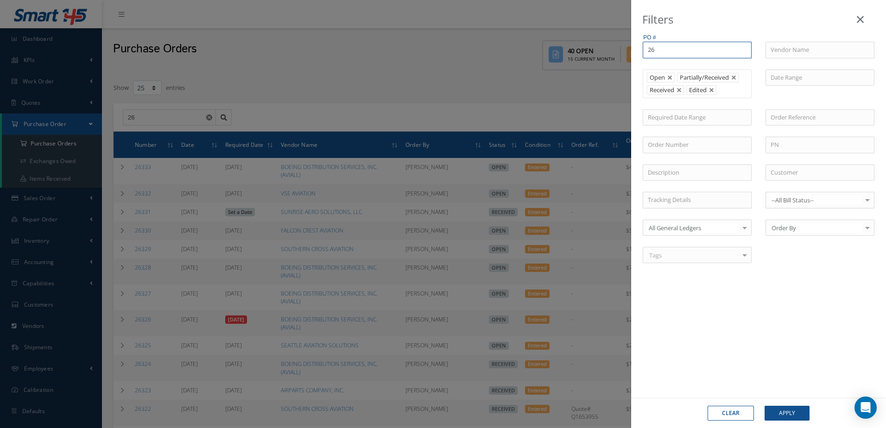
type input "261"
type input "2610"
type input "26102"
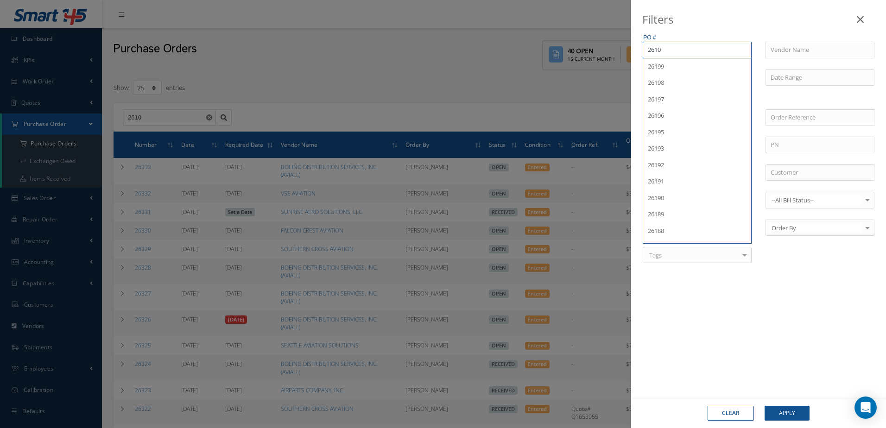
type input "26102"
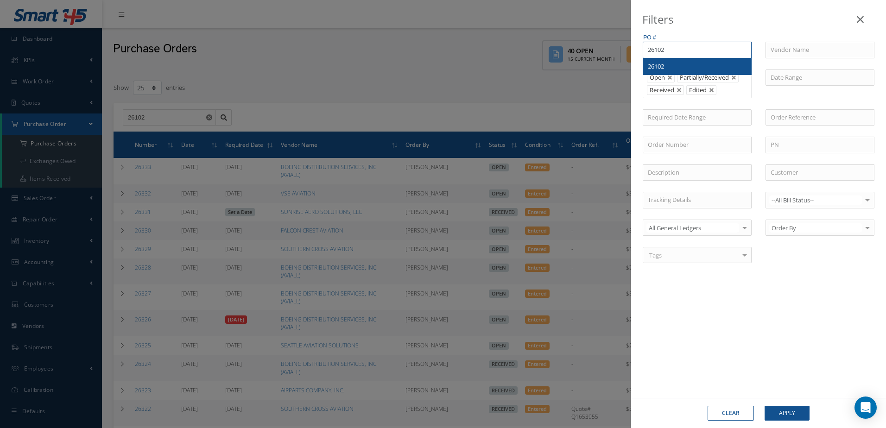
type input "26102"
click at [711, 66] on div "26102" at bounding box center [697, 66] width 99 height 9
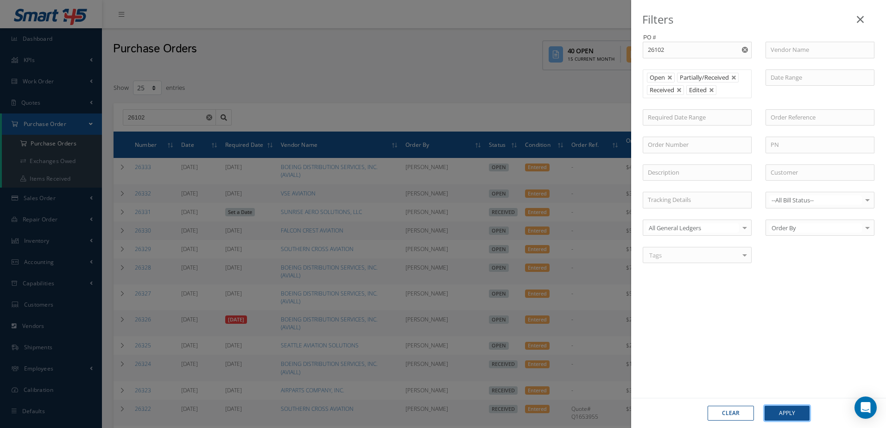
click at [793, 413] on button "Apply" at bounding box center [786, 413] width 45 height 15
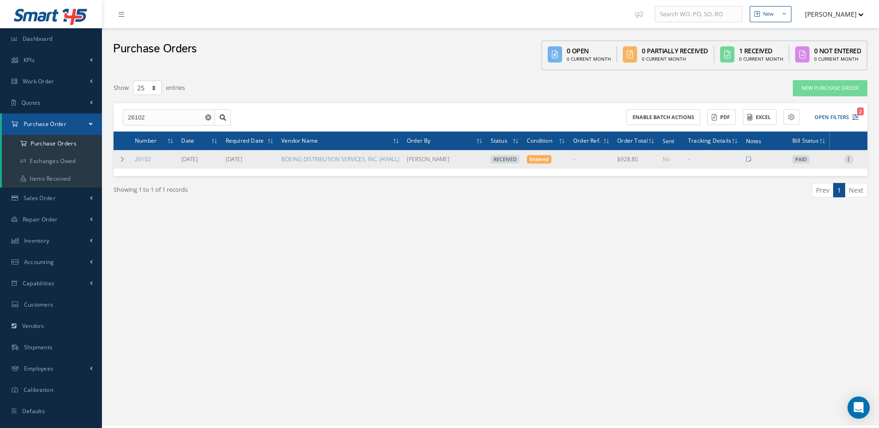
click at [847, 158] on icon at bounding box center [848, 158] width 9 height 7
click at [807, 187] on link "Edit" at bounding box center [806, 189] width 73 height 12
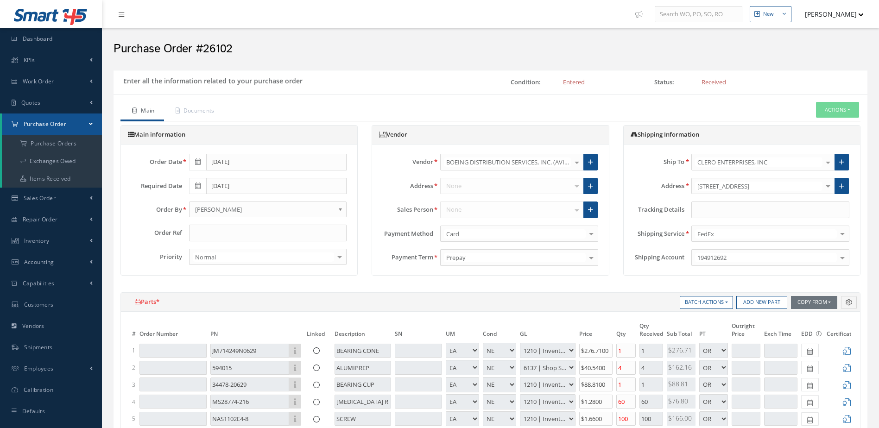
select select "5"
select select "10"
select select "1"
select select "5"
select select "105"
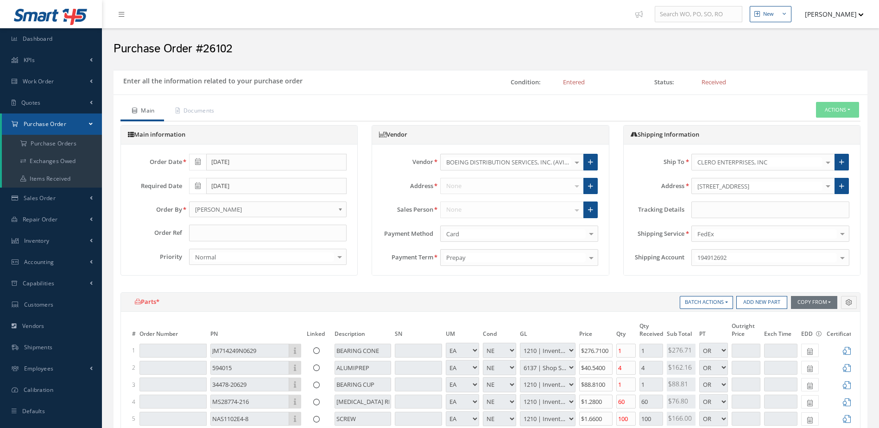
select select "1"
select select "5"
select select "10"
select select "1"
select select "5"
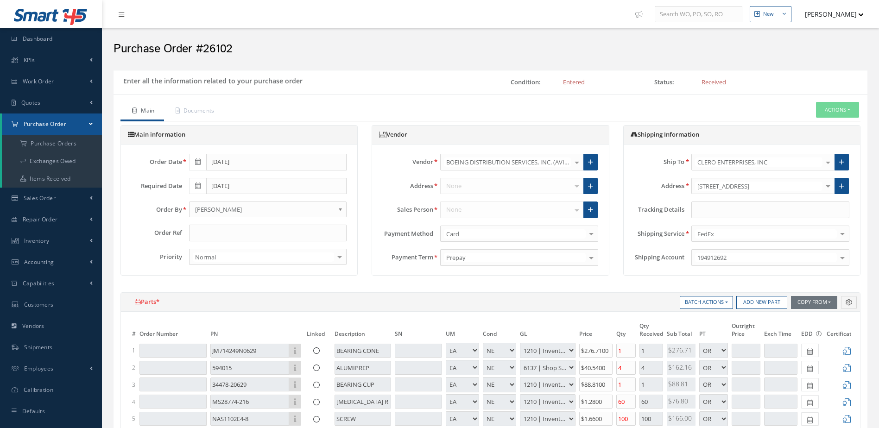
select select "10"
select select "1"
select select "5"
select select "10"
select select "1"
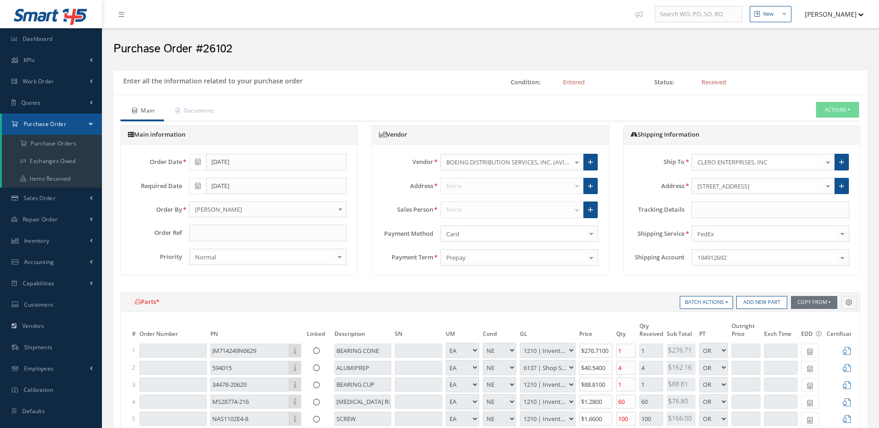
select select "5"
select select "10"
select select "1"
select select "5"
select select "10"
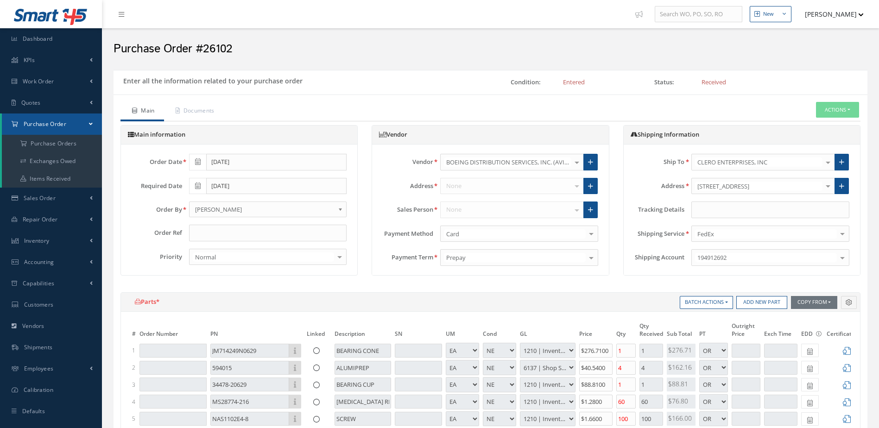
select select "1"
select select "5"
select select "10"
select select "1"
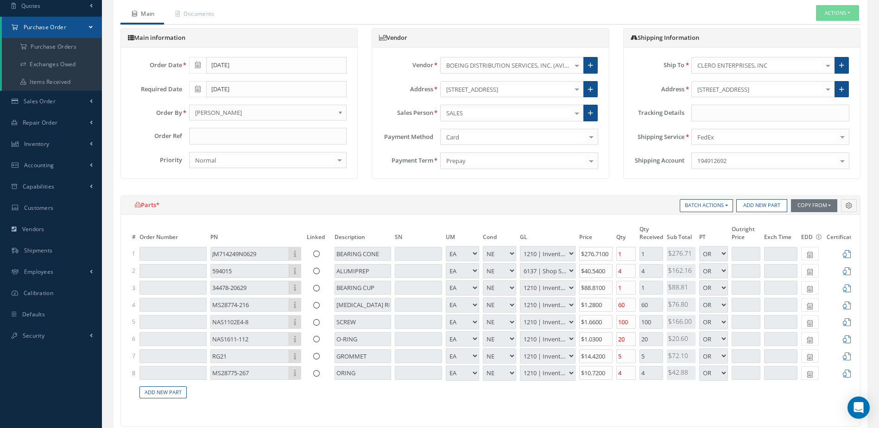
scroll to position [185, 0]
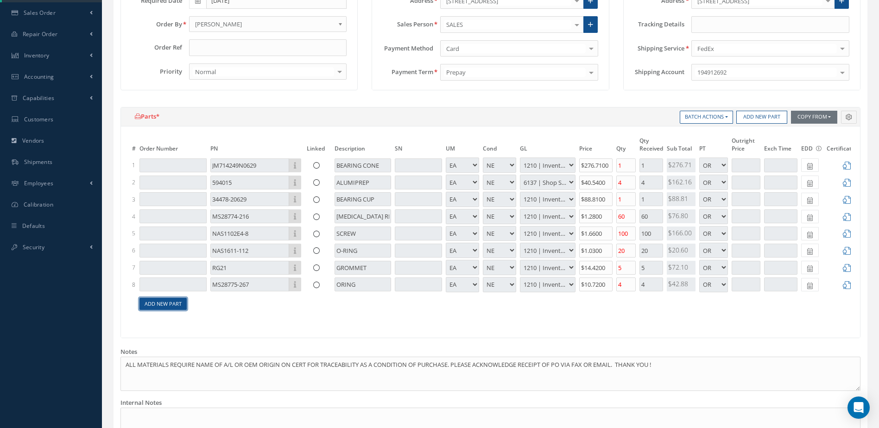
click at [164, 303] on link "Add New Part" at bounding box center [162, 304] width 47 height 13
select select "5"
select select "10"
select select "1"
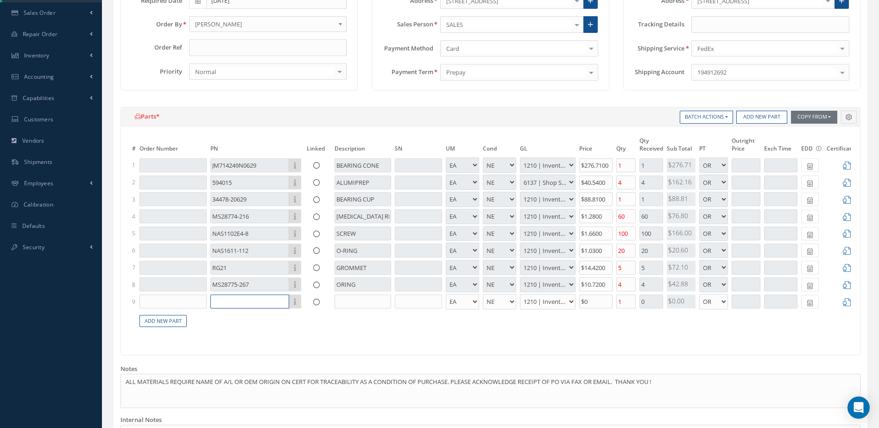
click at [246, 300] on input "text" at bounding box center [249, 302] width 79 height 14
type input "43-1247"
click at [268, 327] on div "43-1247 BOLT" at bounding box center [273, 331] width 124 height 15
type input "$0"
type input "BOLT"
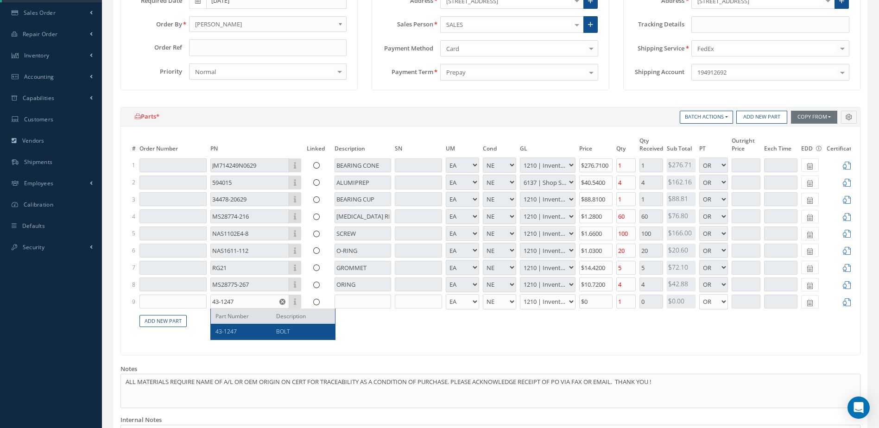
type input "$169.1"
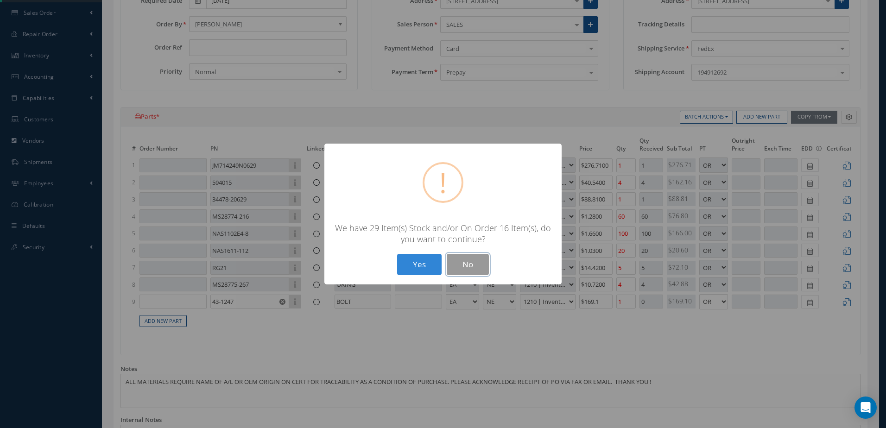
click at [474, 258] on button "No" at bounding box center [468, 265] width 42 height 22
type input "$0"
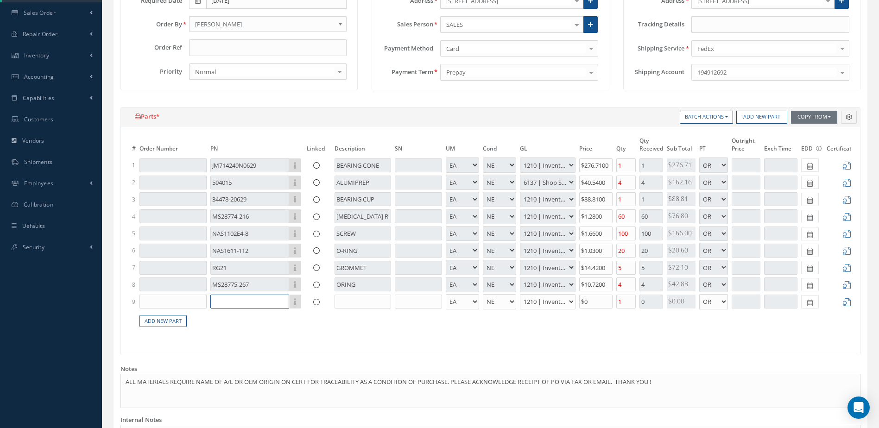
click at [241, 300] on input "text" at bounding box center [249, 302] width 79 height 14
type input "43-1247"
click at [269, 328] on div "BOLT" at bounding box center [299, 332] width 61 height 8
type input "BOLT"
type input "$169.1"
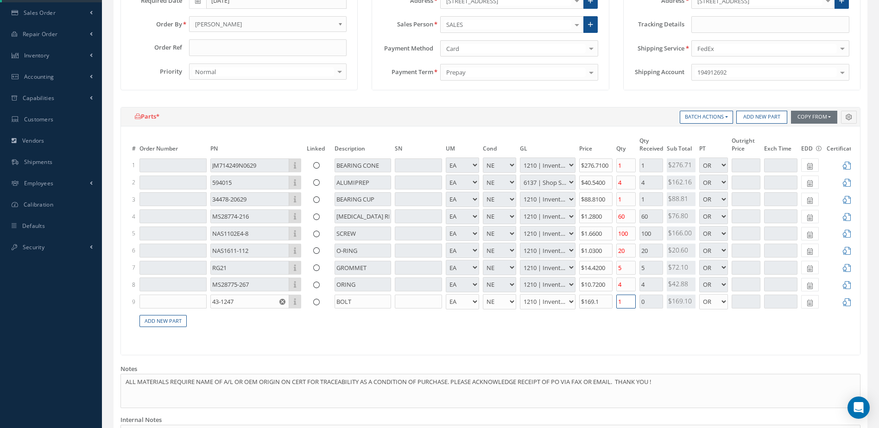
click at [629, 302] on input "1" at bounding box center [625, 302] width 19 height 14
type input "16"
click at [607, 302] on input "$169.1" at bounding box center [595, 302] width 33 height 14
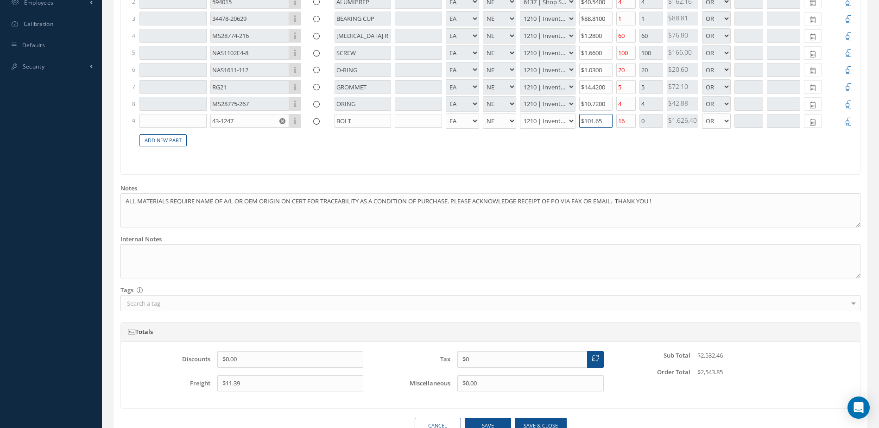
scroll to position [417, 0]
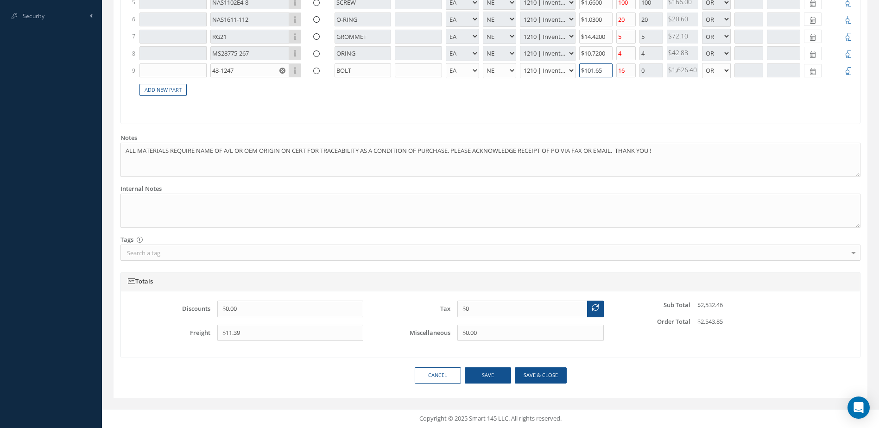
type input "$101.65"
drag, startPoint x: 262, startPoint y: 342, endPoint x: 199, endPoint y: 351, distance: 64.1
click at [199, 349] on div "Freight $11.39" at bounding box center [250, 337] width 240 height 24
type input "$0"
click at [485, 380] on button "Save" at bounding box center [488, 375] width 46 height 16
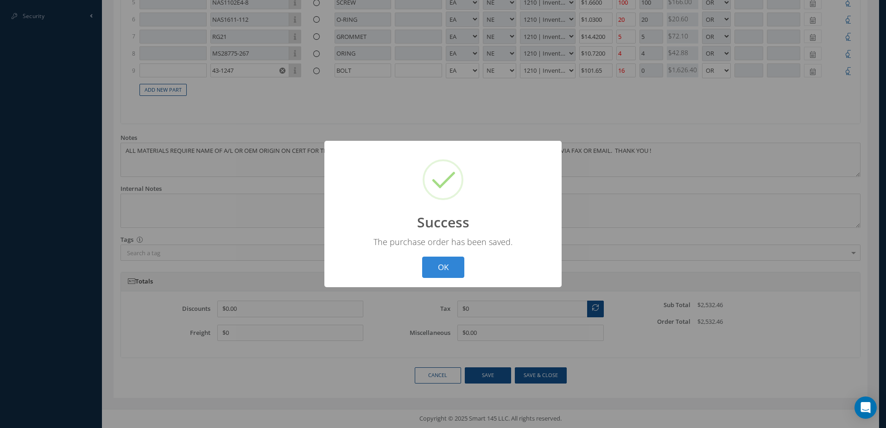
select select "5"
select select "10"
select select "1"
click at [440, 265] on button "OK" at bounding box center [443, 268] width 42 height 22
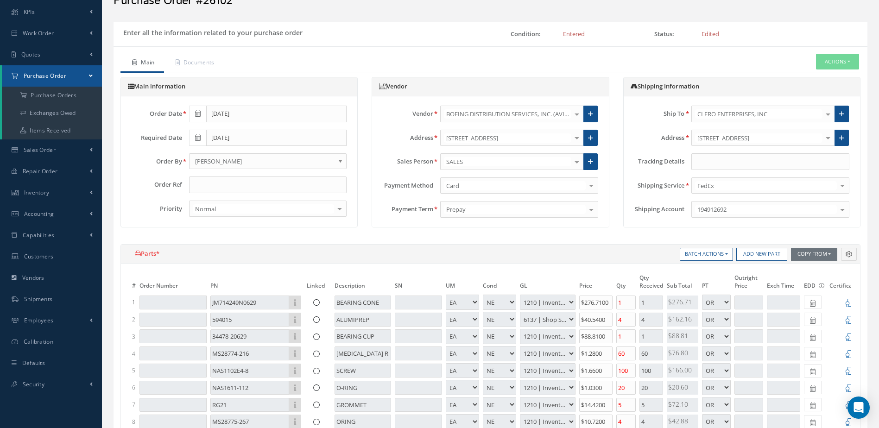
scroll to position [0, 0]
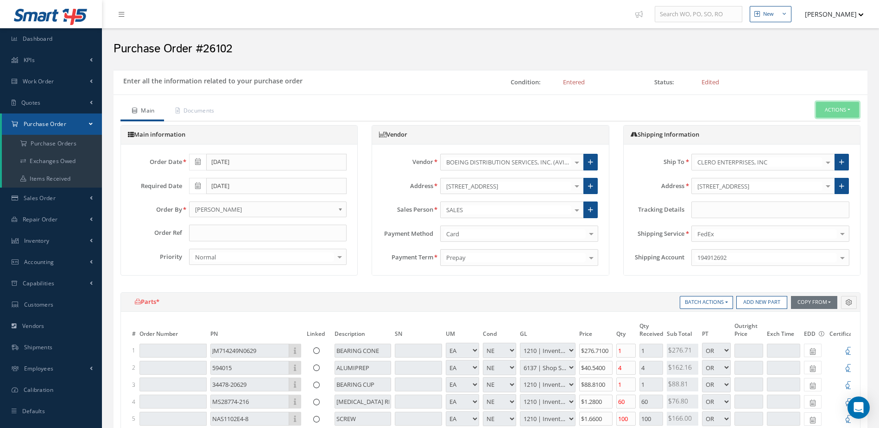
click at [839, 110] on button "Actions" at bounding box center [837, 110] width 43 height 16
click at [761, 184] on link "Print Purchase Order" at bounding box center [759, 181] width 81 height 14
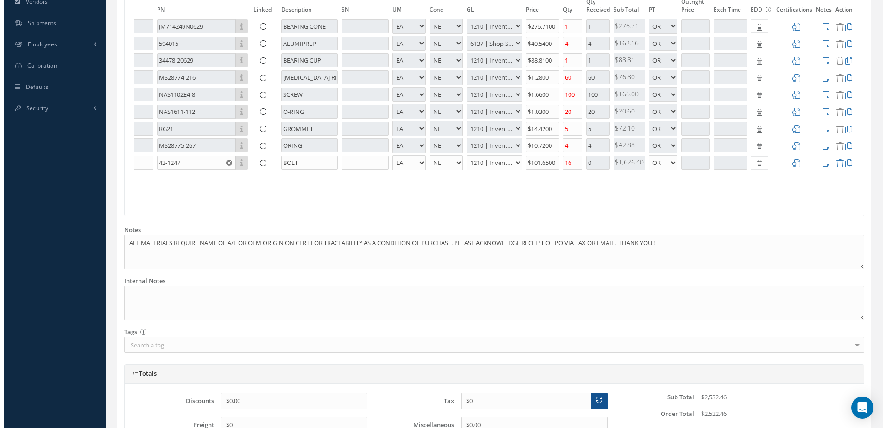
scroll to position [423, 0]
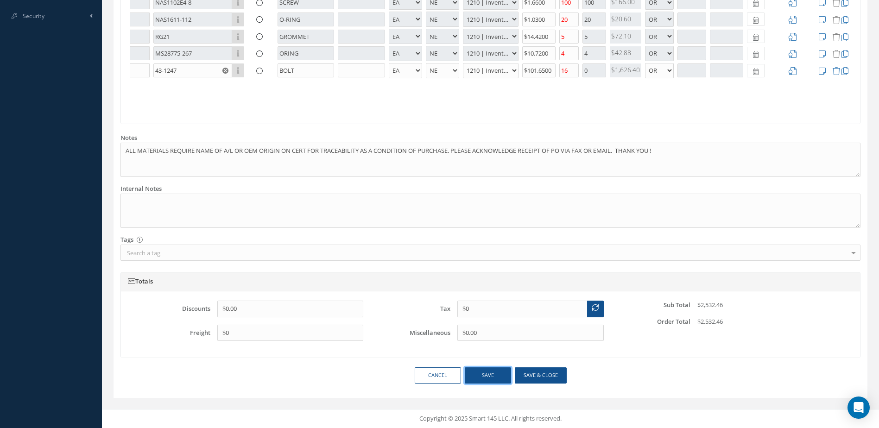
click at [474, 373] on button "Save" at bounding box center [488, 375] width 46 height 16
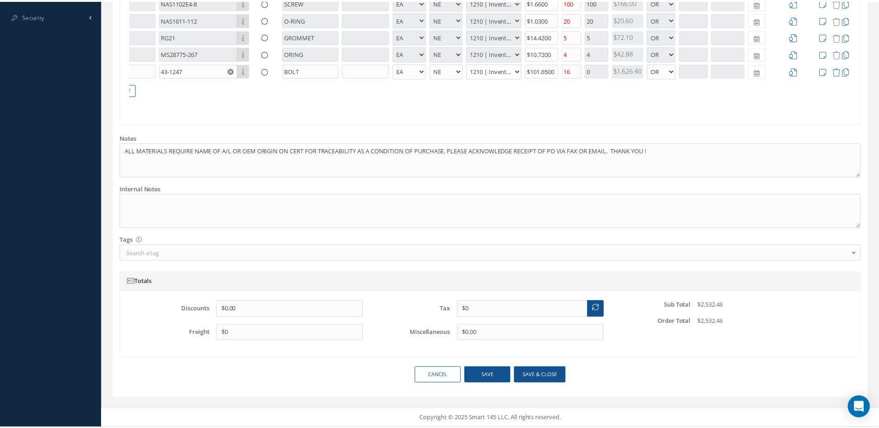
scroll to position [0, 50]
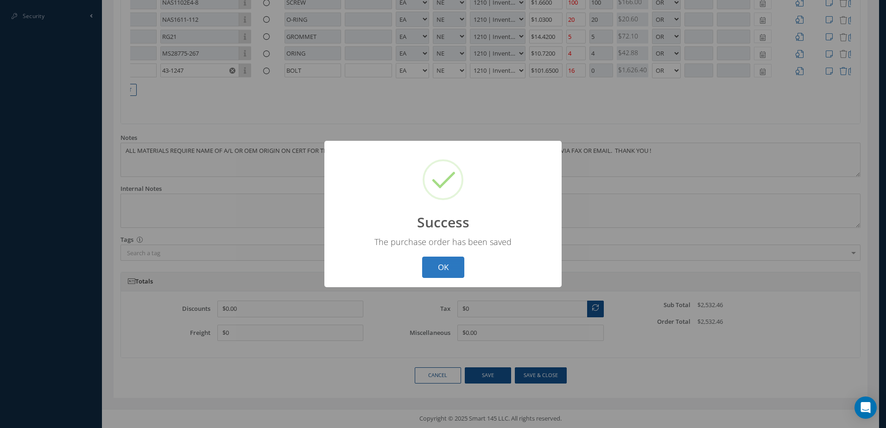
click at [438, 271] on button "OK" at bounding box center [443, 268] width 42 height 22
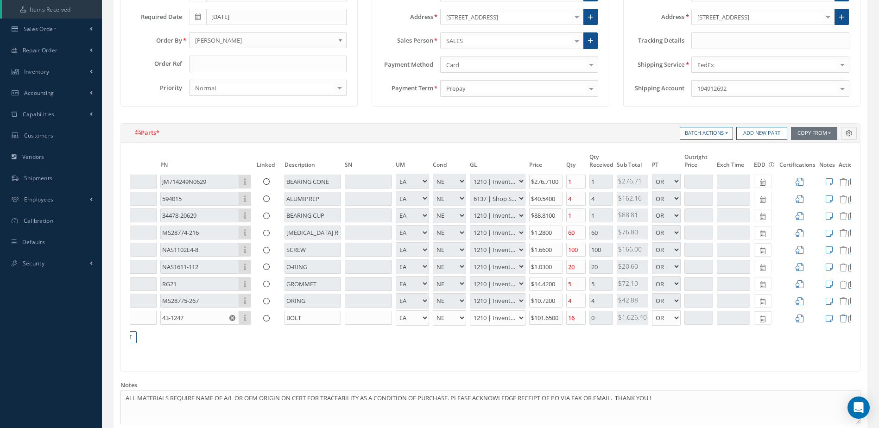
scroll to position [99, 0]
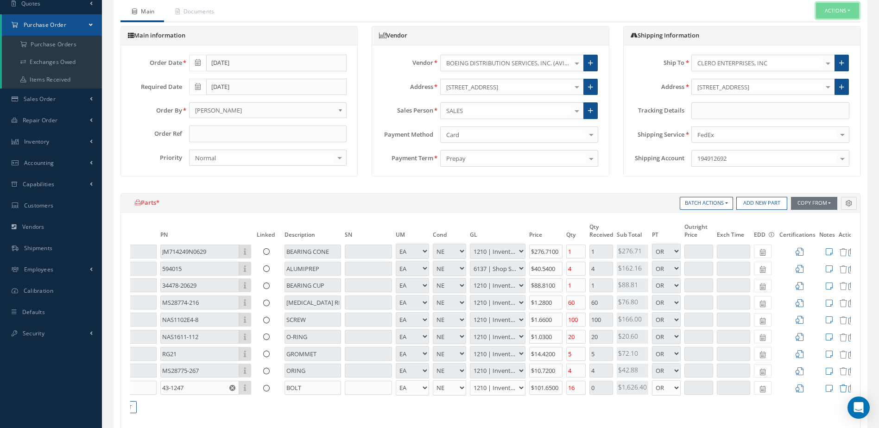
click at [839, 6] on button "Actions" at bounding box center [837, 11] width 43 height 16
click at [768, 79] on link "Print Purchase Order" at bounding box center [759, 82] width 81 height 14
